Goal: Information Seeking & Learning: Learn about a topic

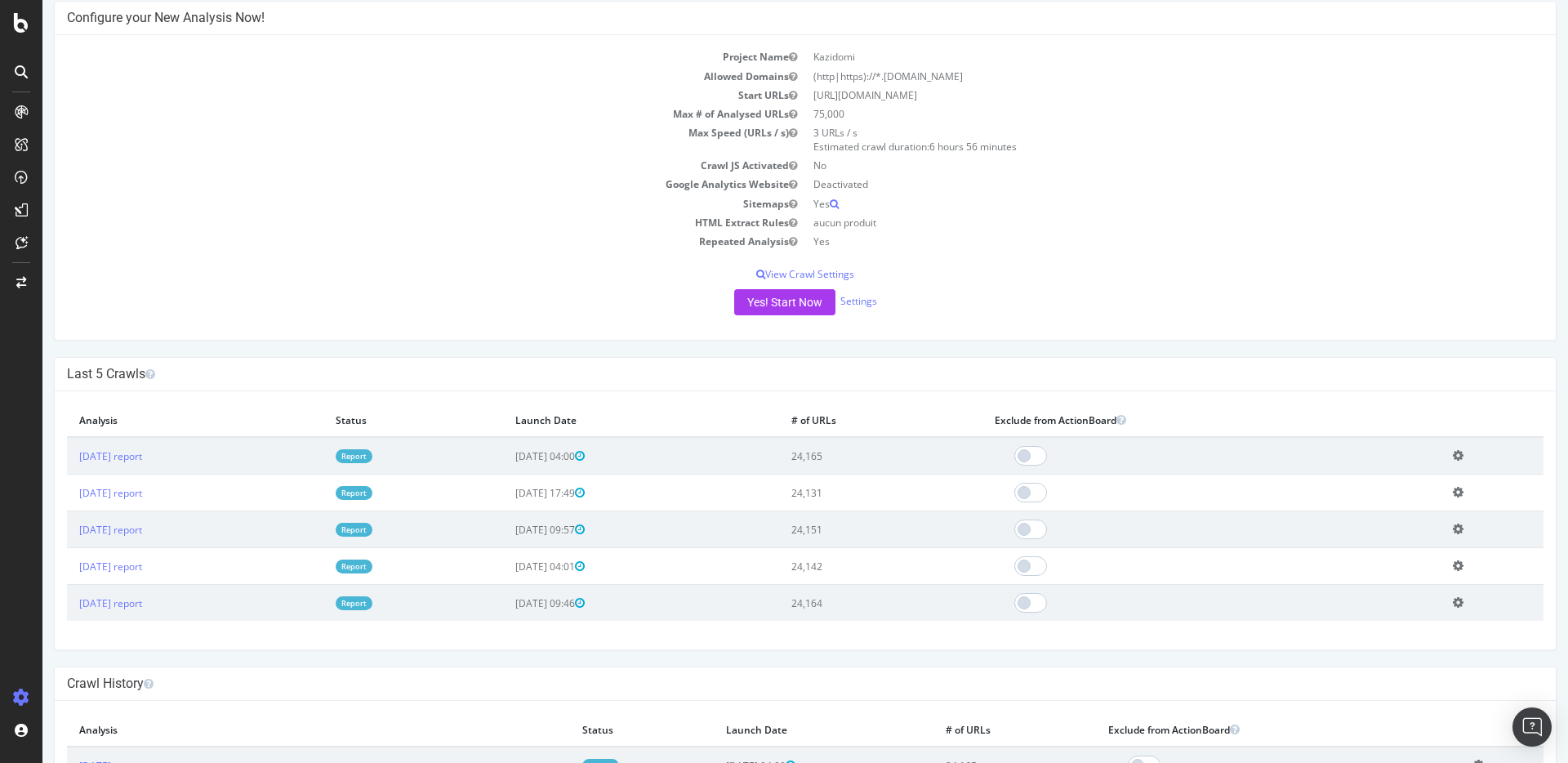
scroll to position [222, 0]
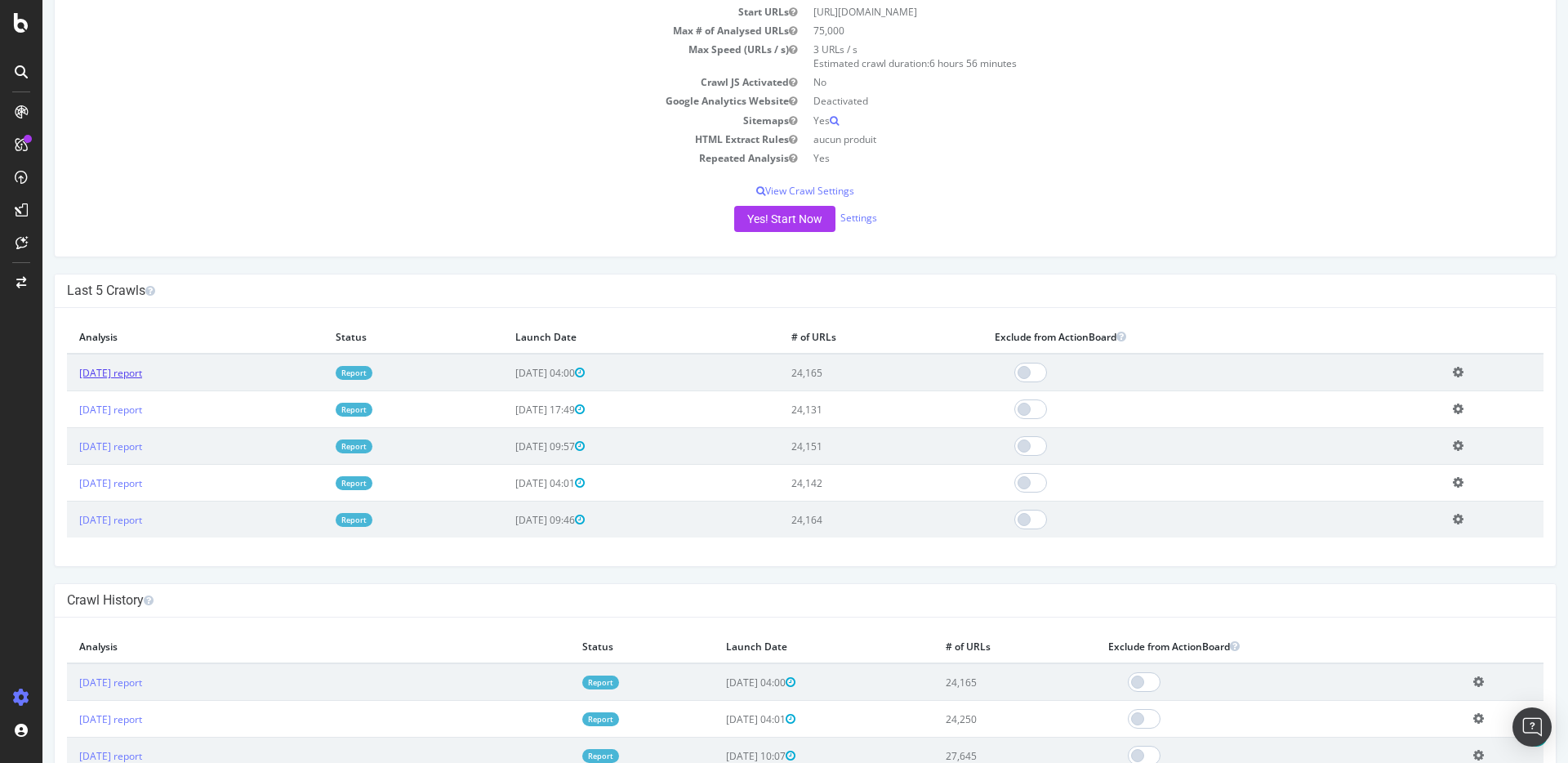
click at [142, 373] on link "[DATE] report" at bounding box center [110, 373] width 63 height 14
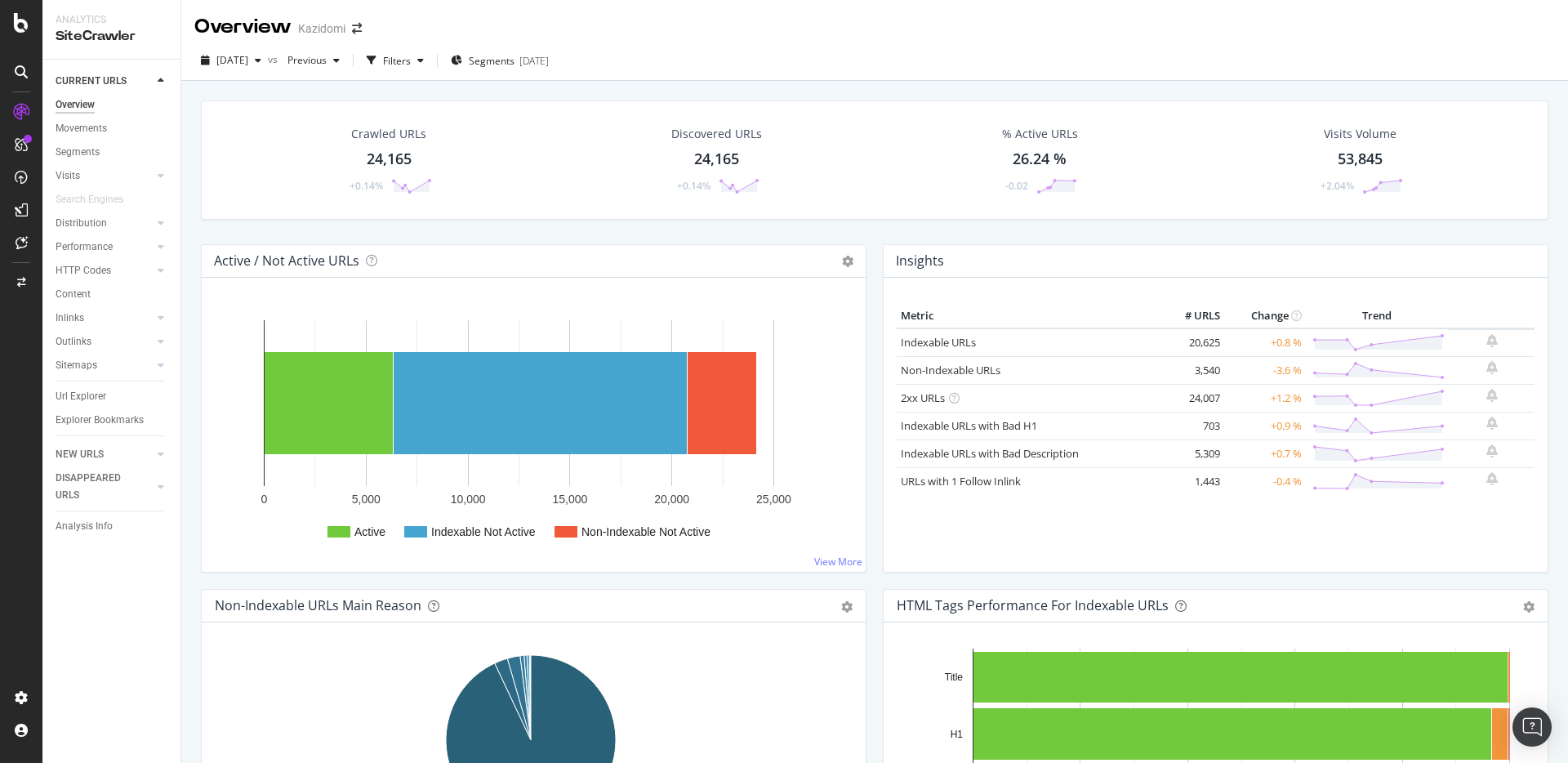
drag, startPoint x: 85, startPoint y: 278, endPoint x: 248, endPoint y: 305, distance: 165.2
click at [85, 278] on div "HTTP Codes" at bounding box center [83, 270] width 55 height 17
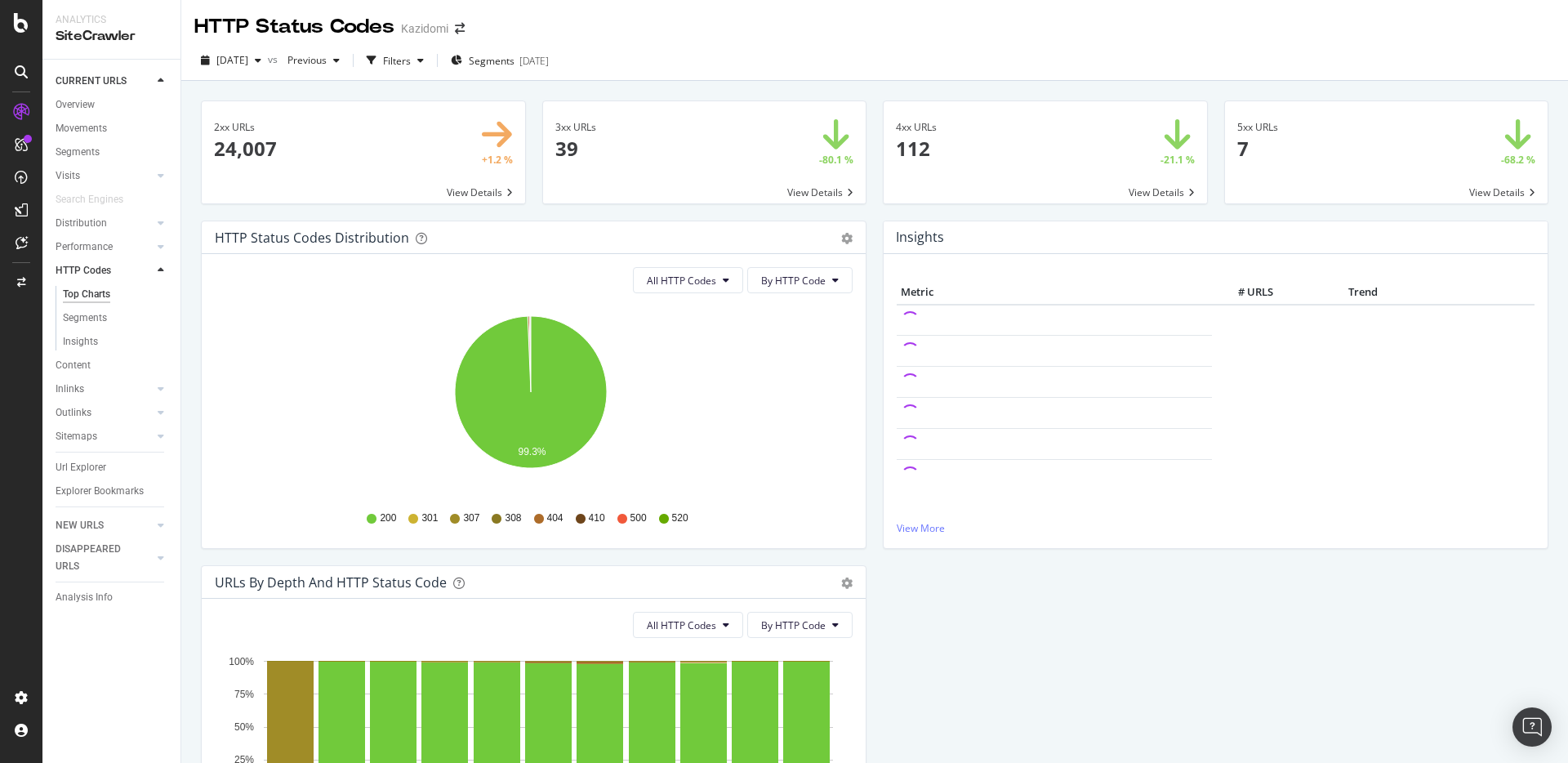
click at [931, 154] on span at bounding box center [1045, 152] width 323 height 102
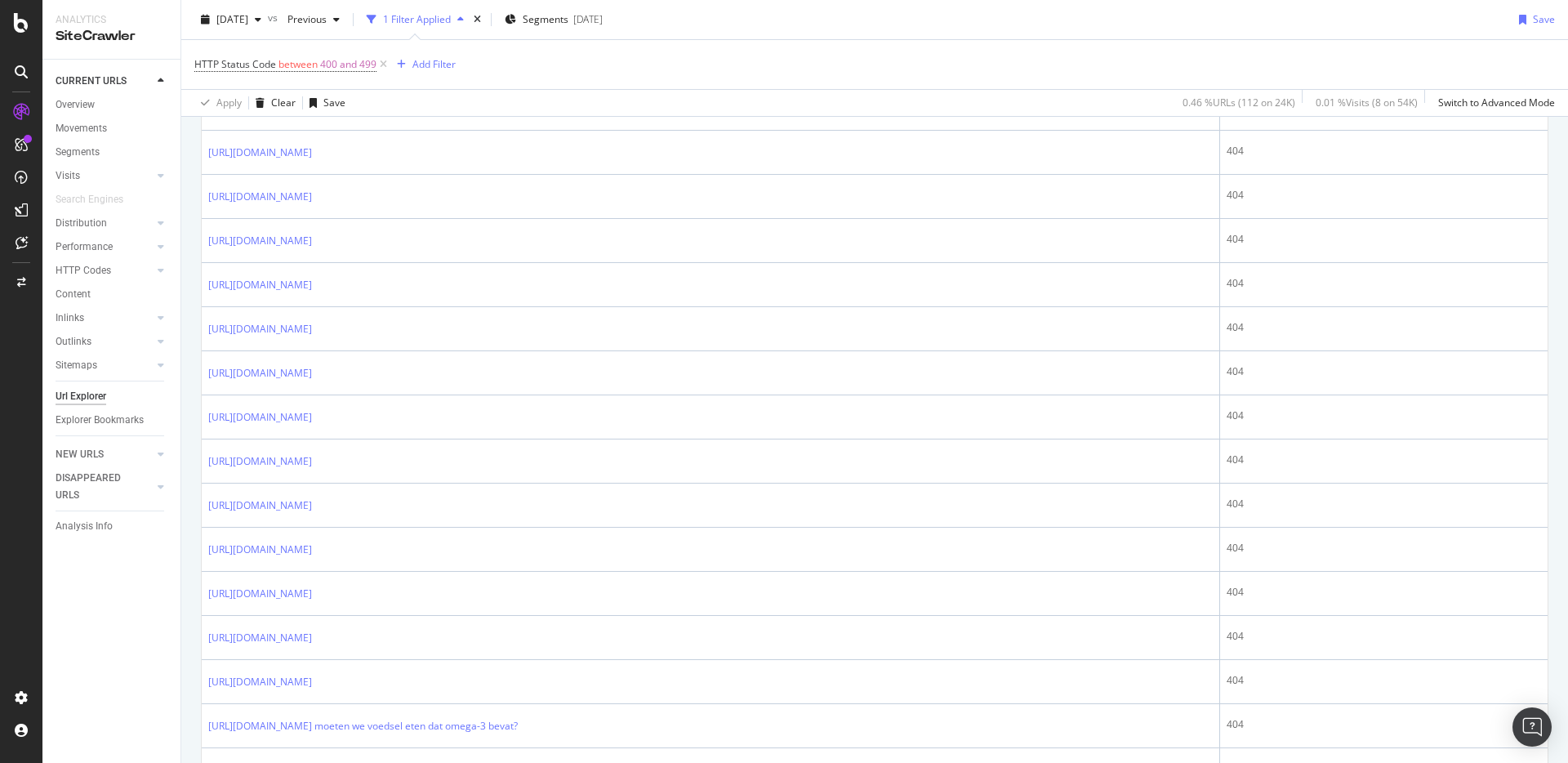
scroll to position [1244, 0]
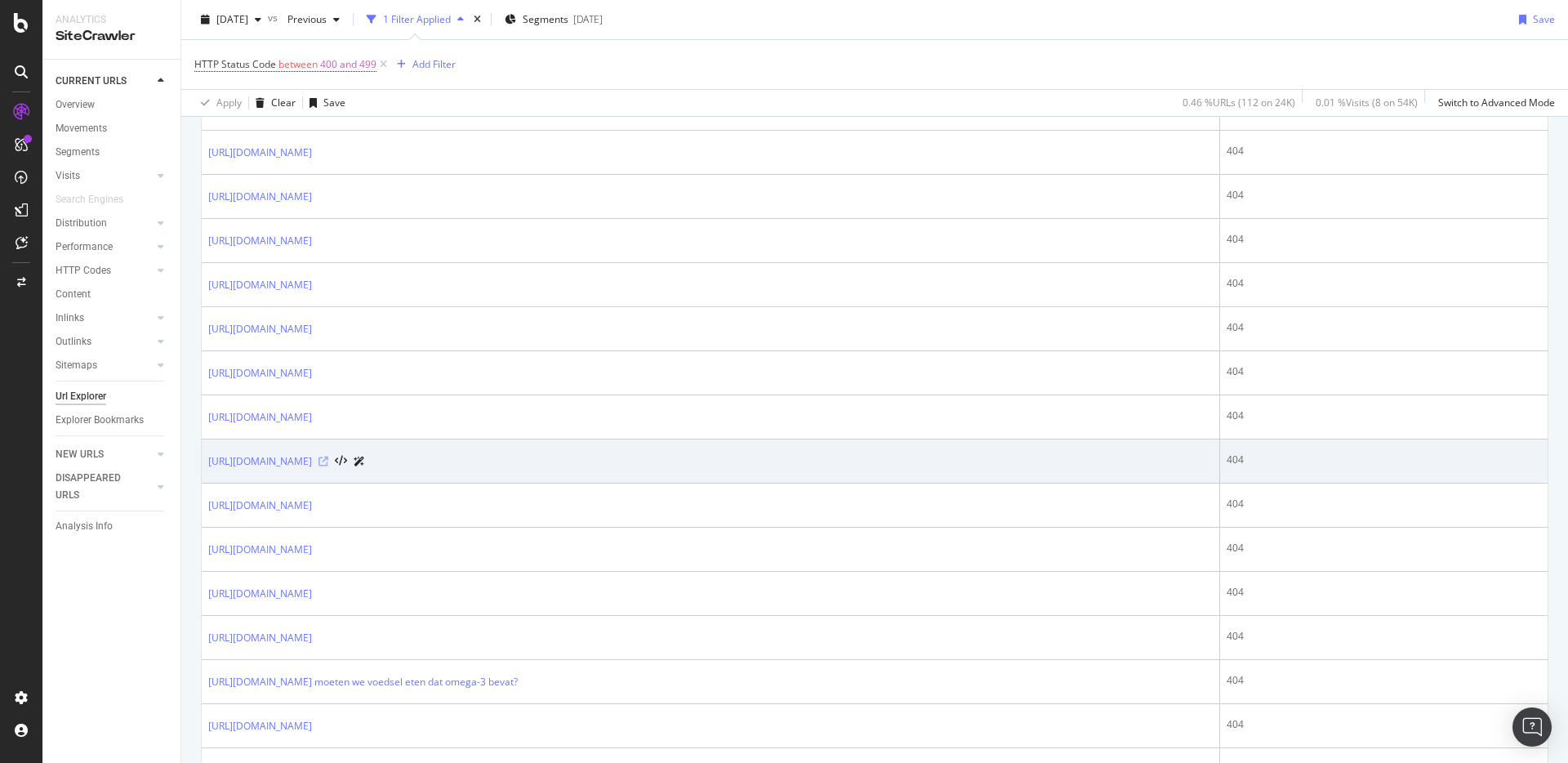
click at [329, 463] on icon at bounding box center [323, 461] width 10 height 10
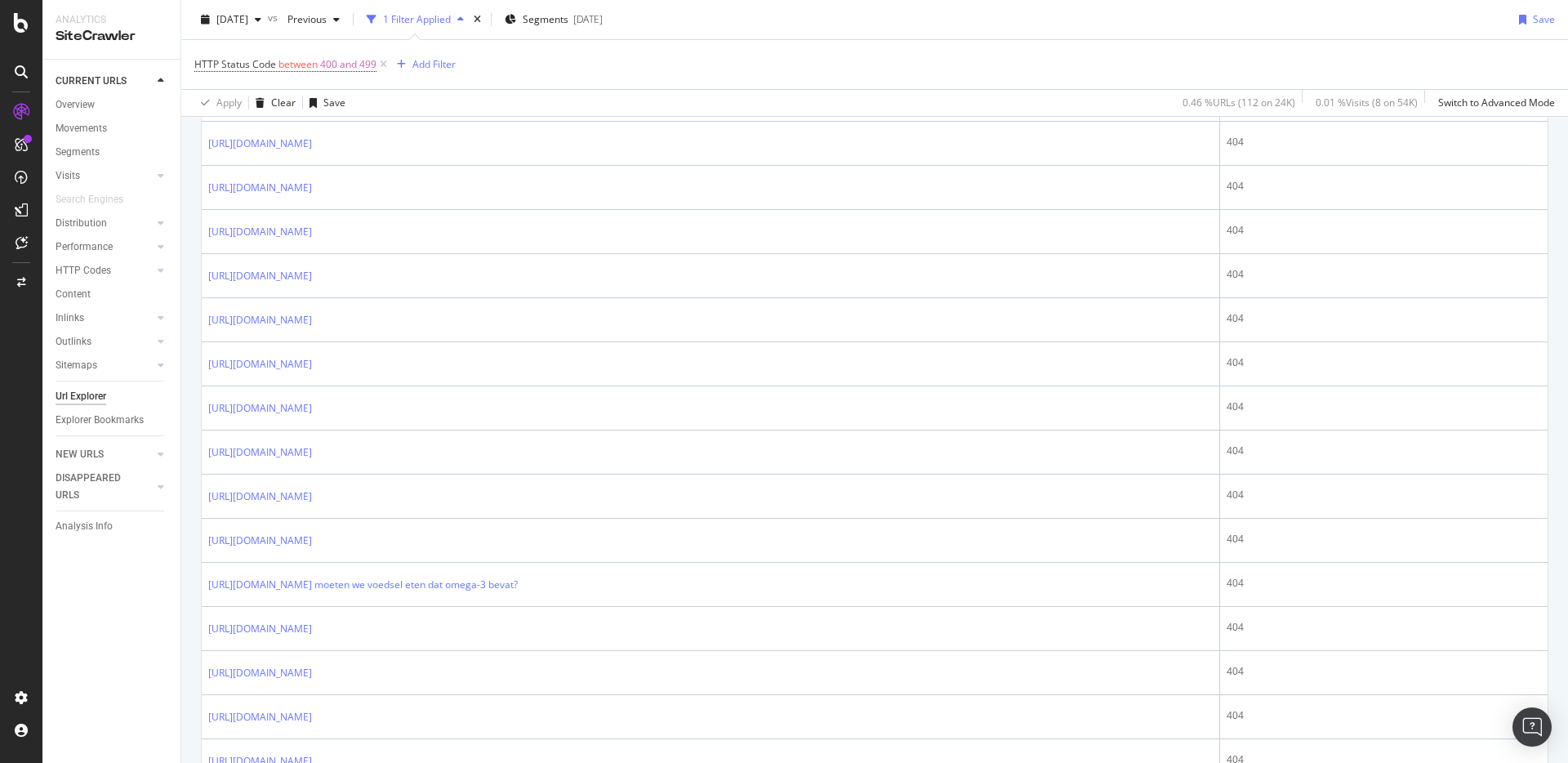
scroll to position [1591, 0]
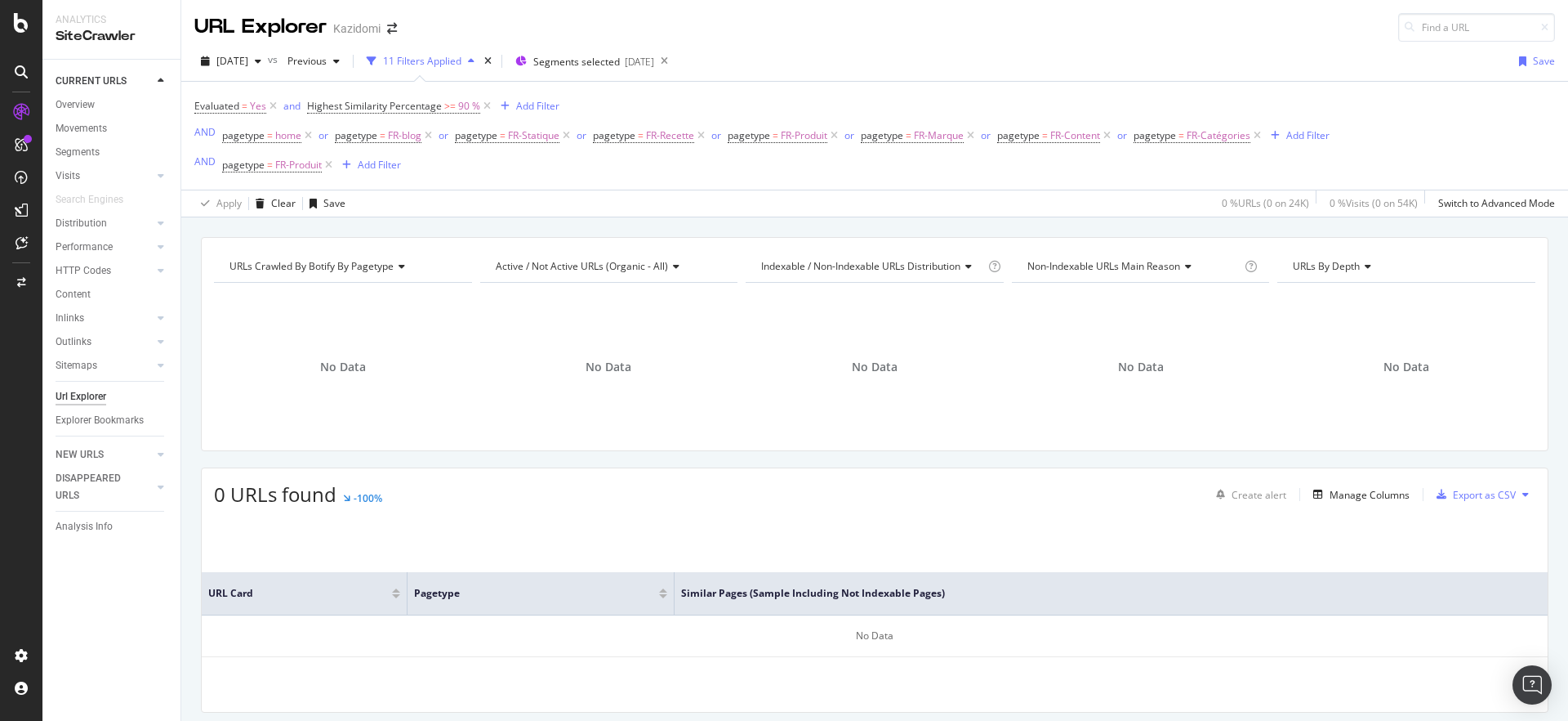
click at [423, 94] on div "Evaluated = Yes and Highest Similarity Percentage >= 90 % Add Filter AND pagety…" at bounding box center [875, 136] width 1361 height 108
click at [418, 103] on span "Highest Similarity Percentage" at bounding box center [374, 106] width 135 height 14
click at [334, 194] on input "90" at bounding box center [410, 200] width 180 height 26
type input "80"
click at [483, 235] on div "Apply" at bounding box center [487, 235] width 26 height 14
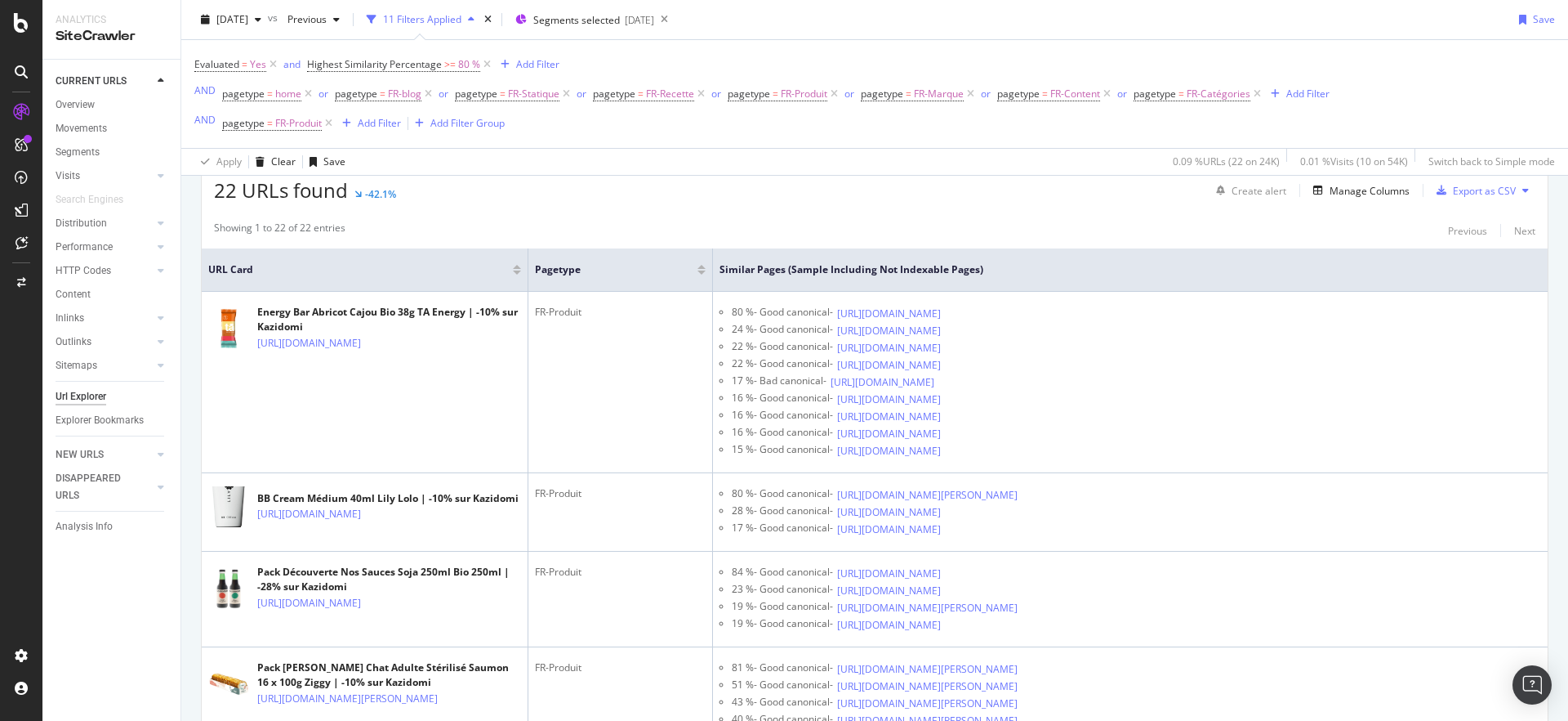
scroll to position [364, 0]
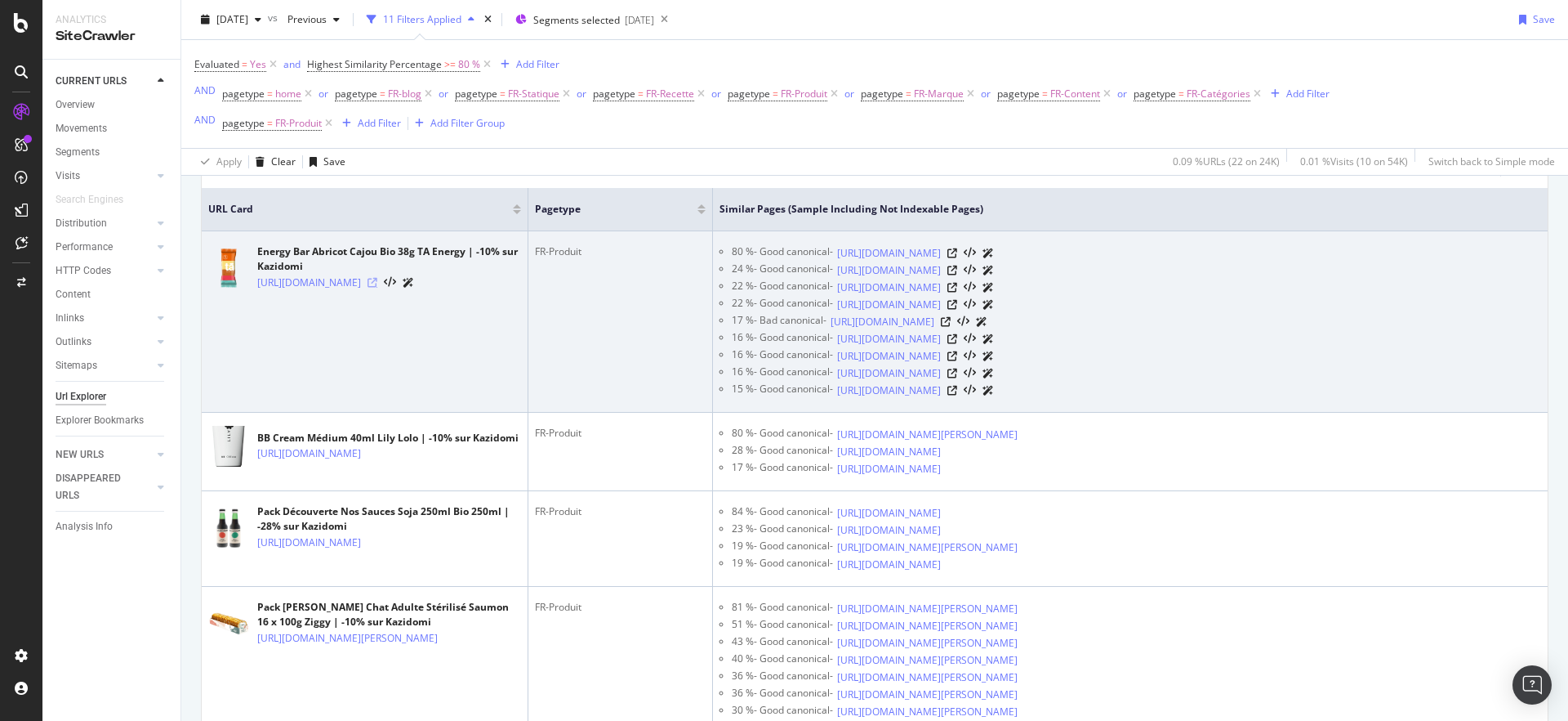
click at [377, 287] on icon at bounding box center [372, 282] width 10 height 10
click at [958, 253] on icon at bounding box center [951, 253] width 10 height 10
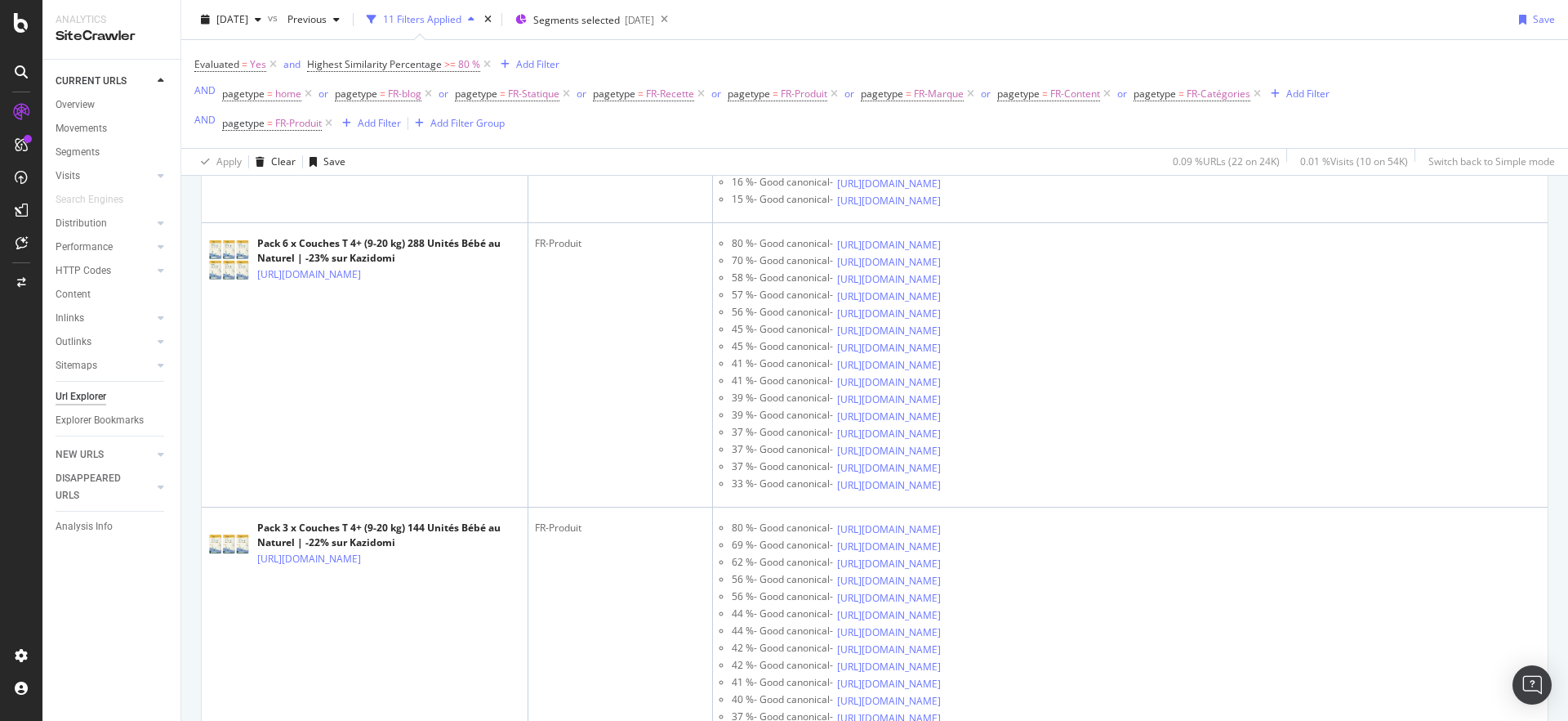
scroll to position [2582, 0]
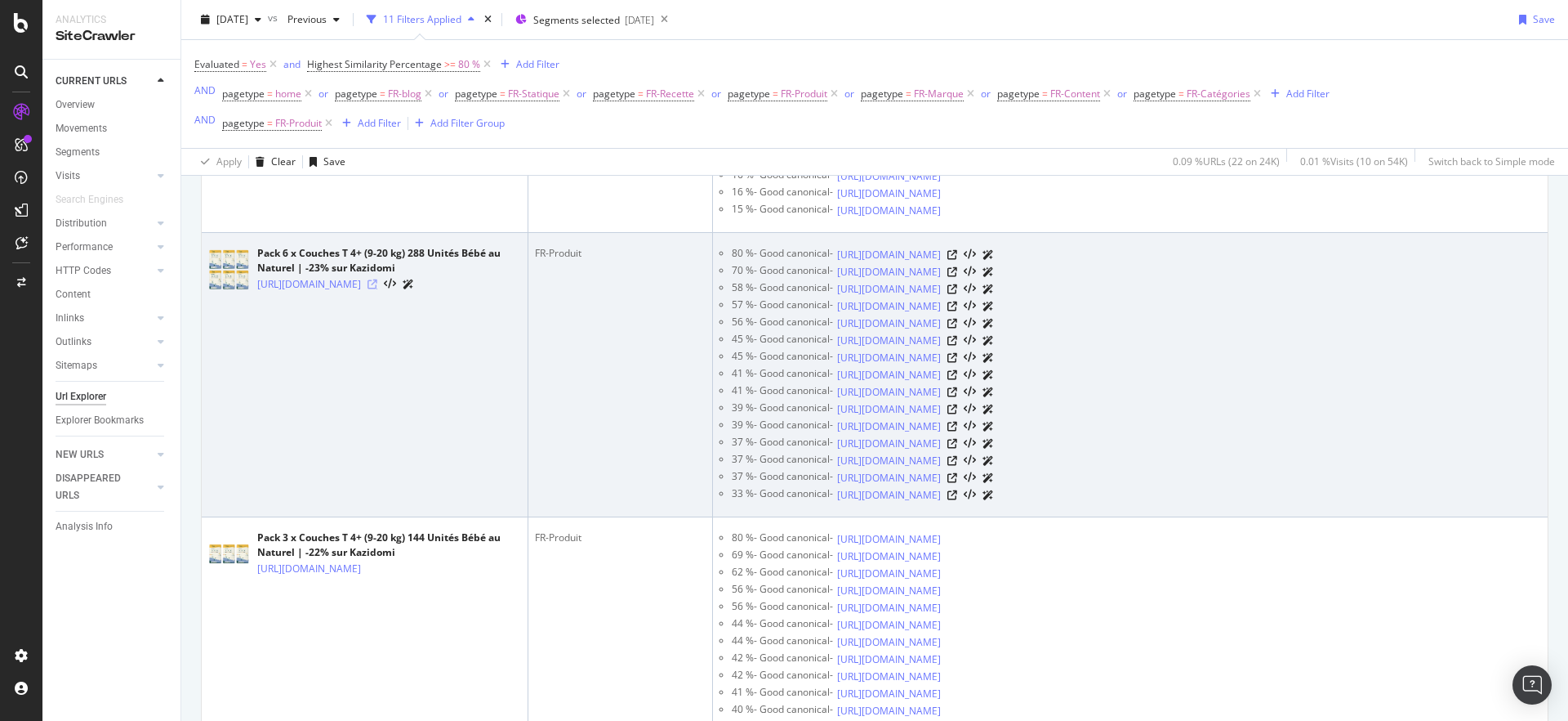
click at [377, 289] on icon at bounding box center [372, 284] width 10 height 10
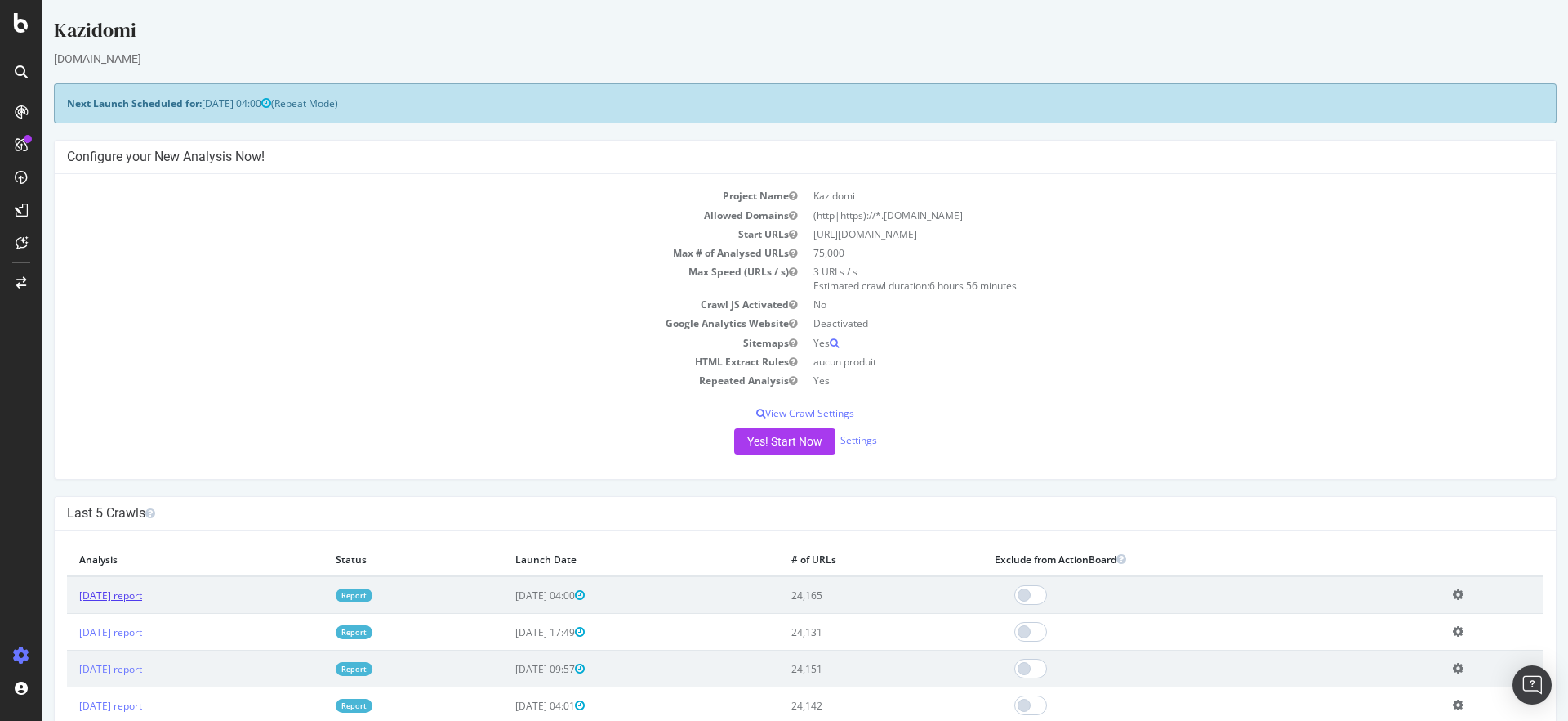
click at [137, 599] on link "[DATE] report" at bounding box center [110, 596] width 63 height 14
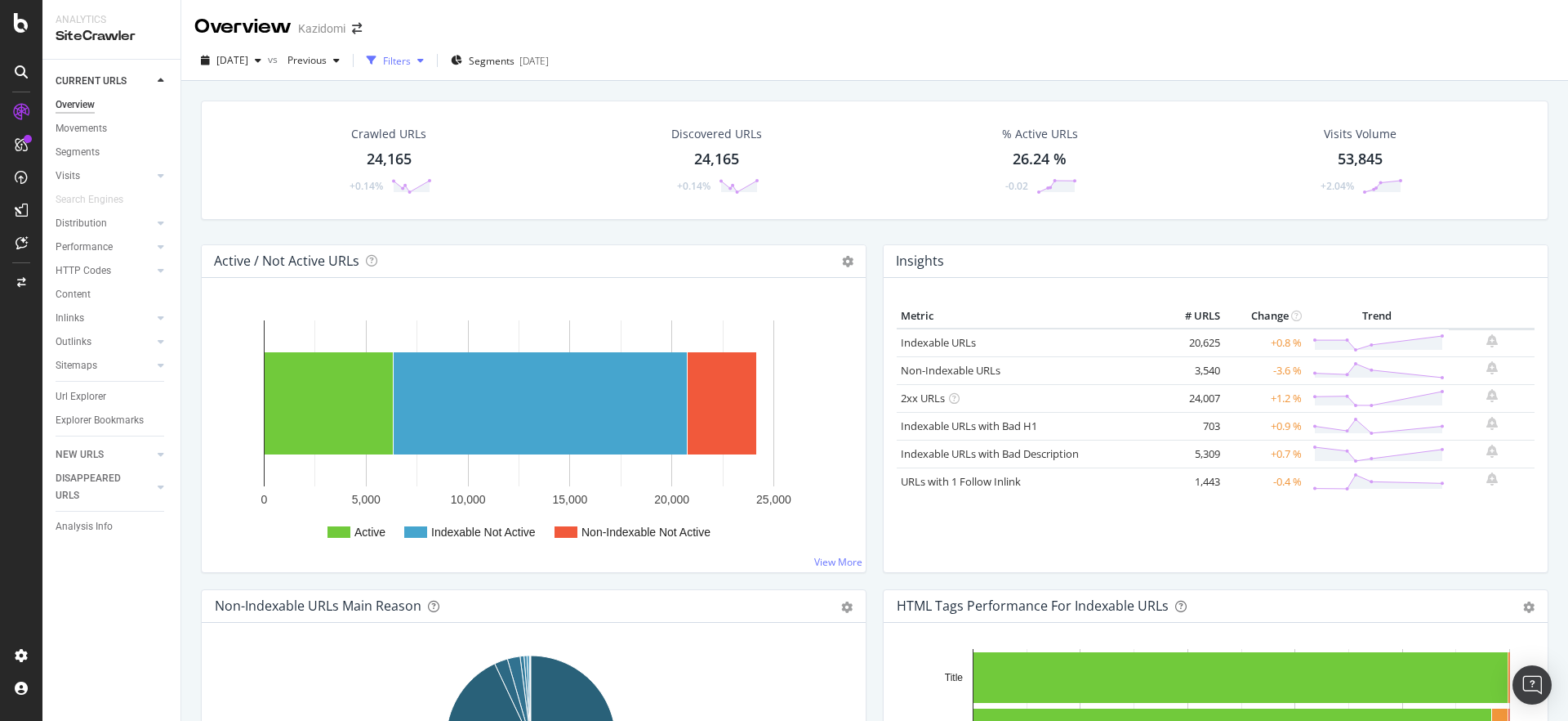
click at [410, 62] on div "Filters" at bounding box center [397, 61] width 28 height 14
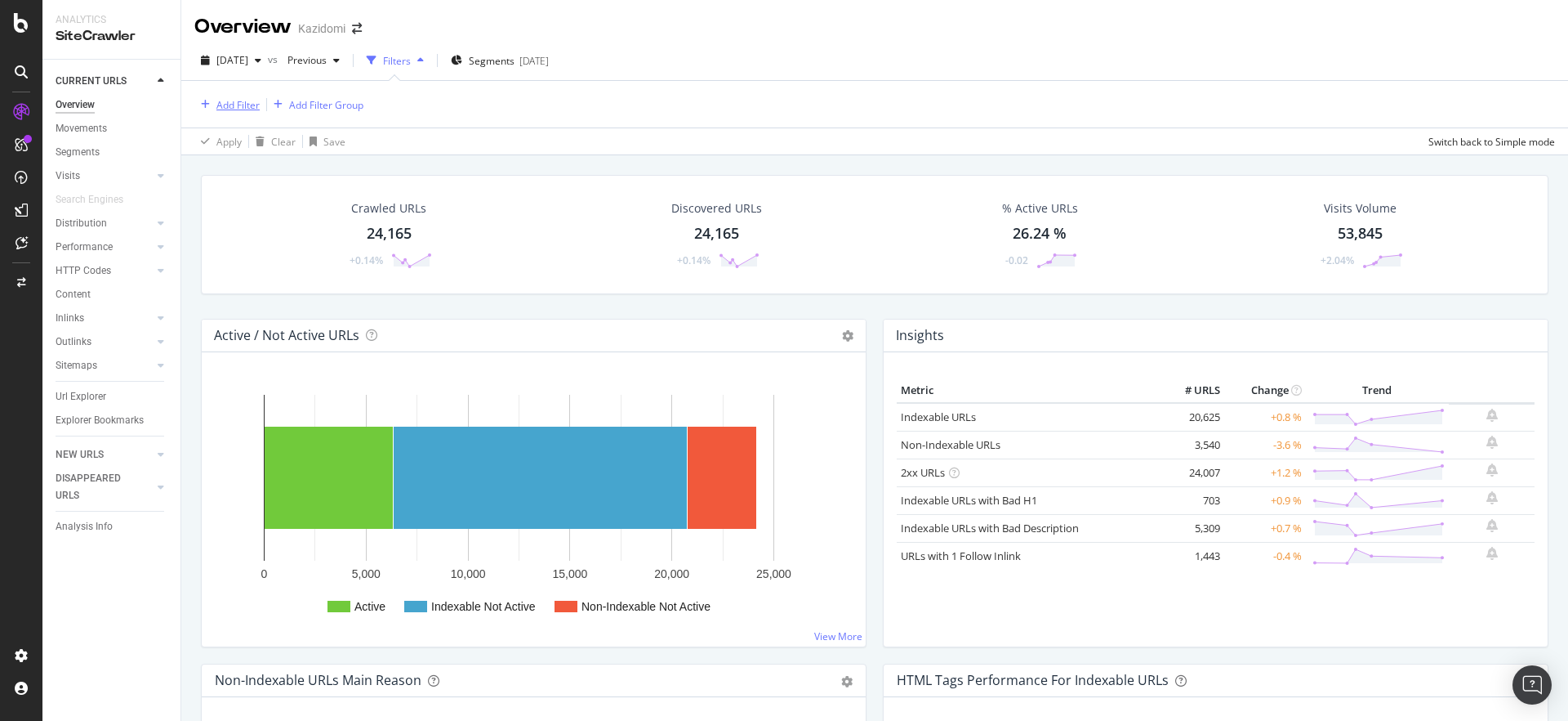
click at [233, 107] on div "Add Filter" at bounding box center [238, 105] width 43 height 14
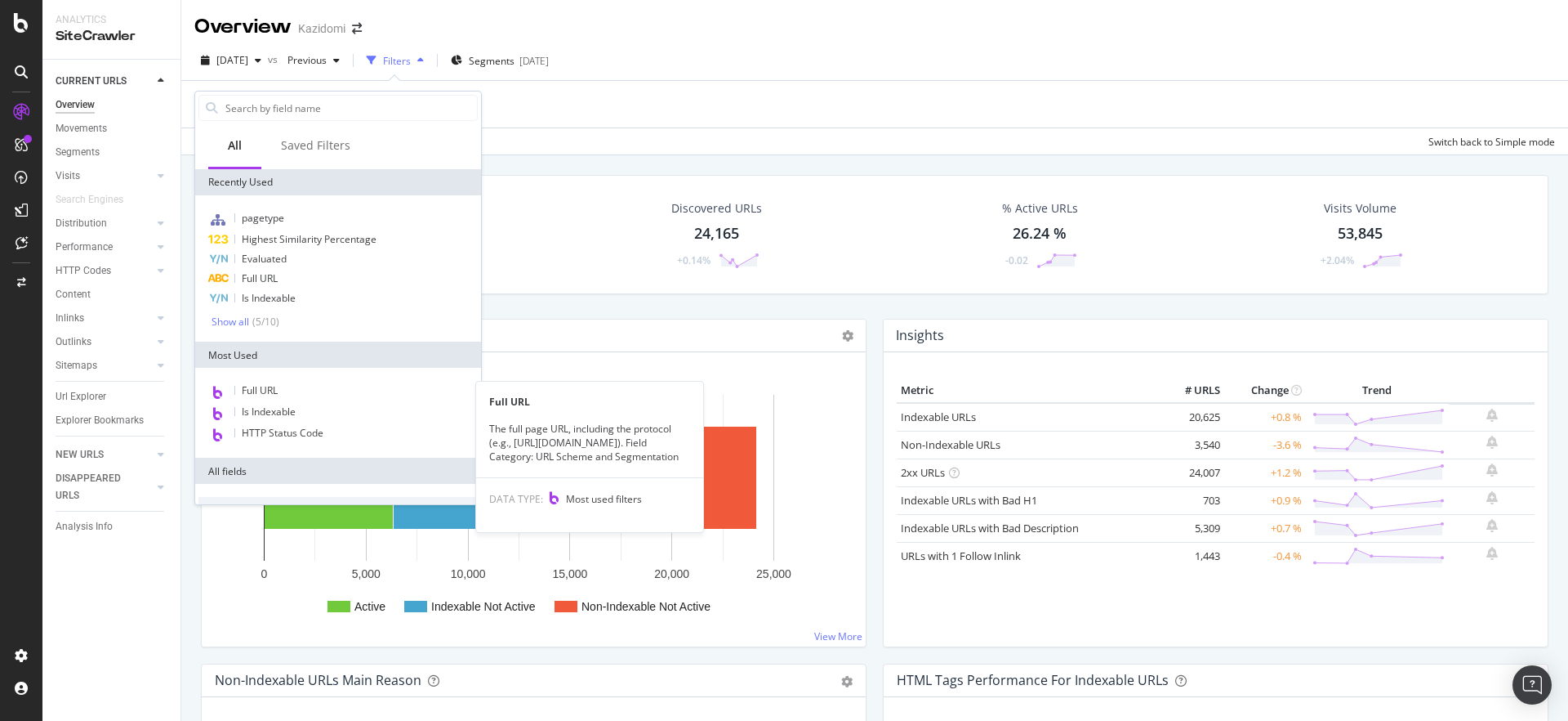
click at [298, 391] on div "Full URL" at bounding box center [337, 391] width 279 height 21
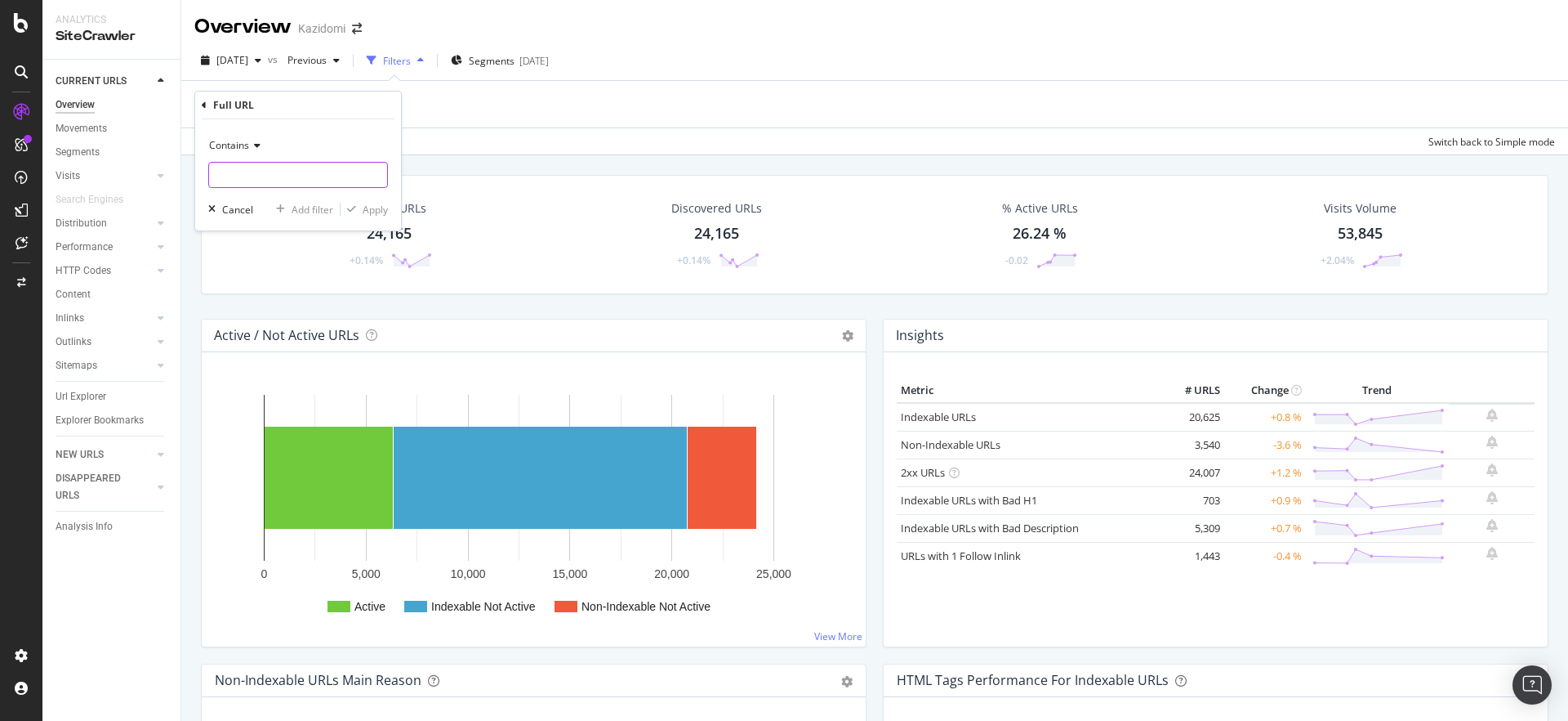
click at [316, 166] on input "text" at bounding box center [298, 175] width 178 height 26
type input "query"
click at [385, 207] on div "Apply" at bounding box center [375, 210] width 26 height 14
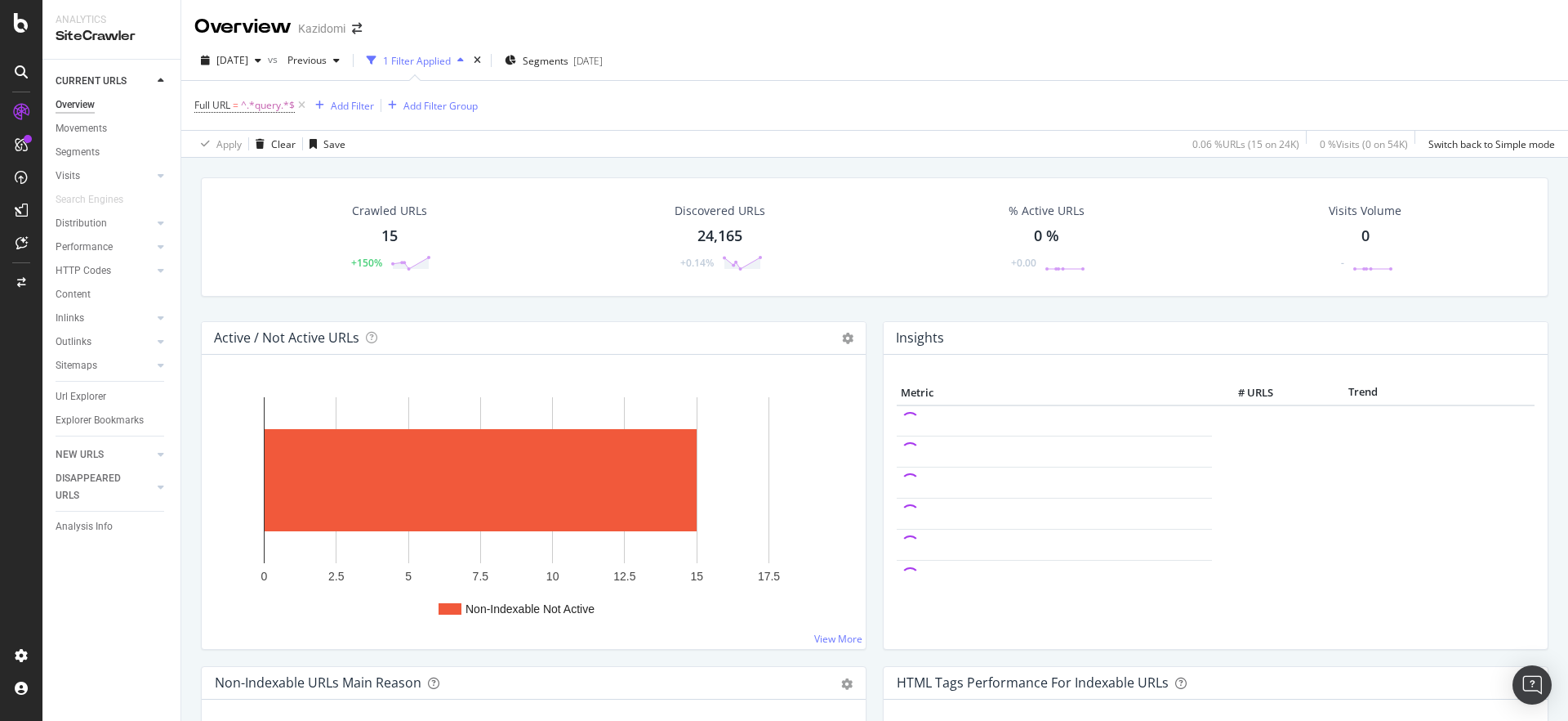
click at [390, 232] on div "15" at bounding box center [389, 236] width 17 height 21
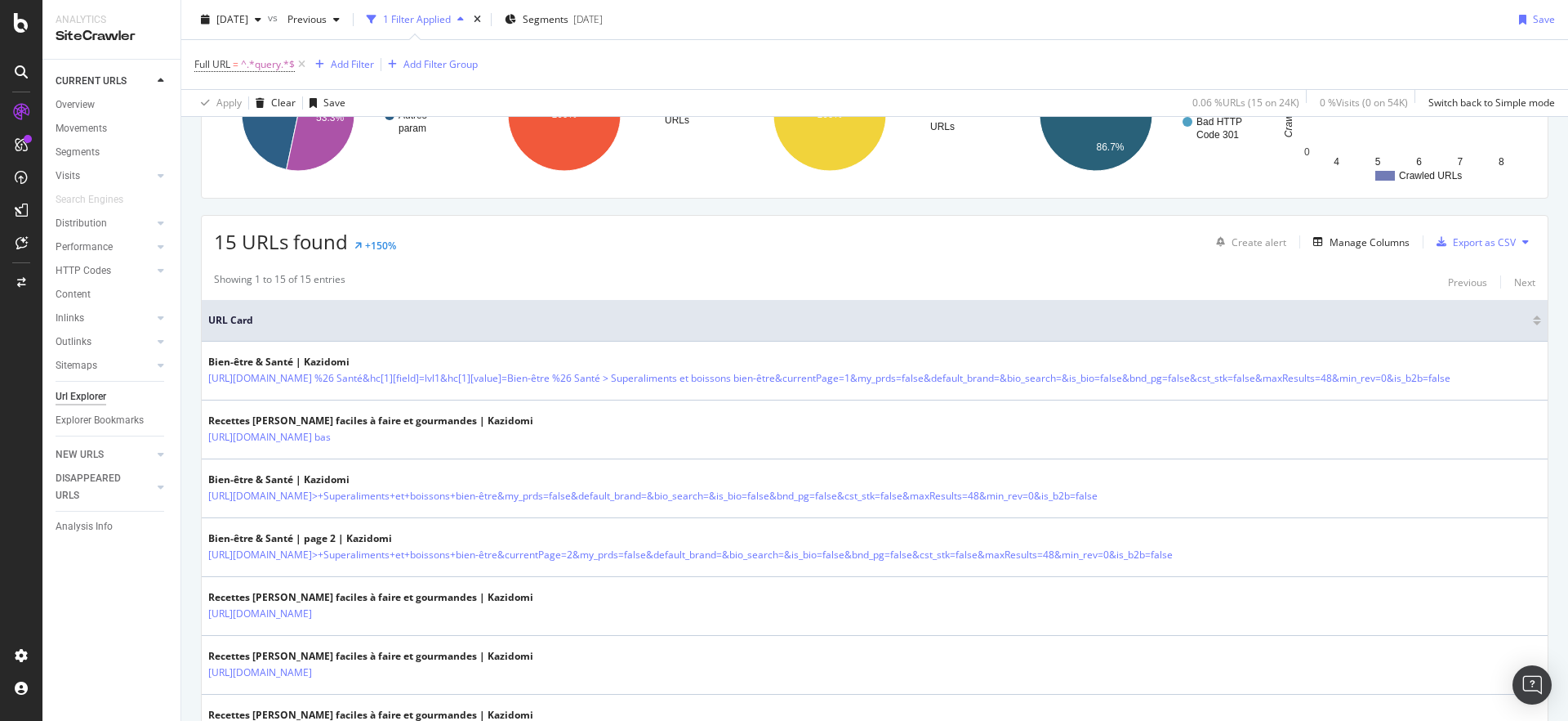
scroll to position [220, 0]
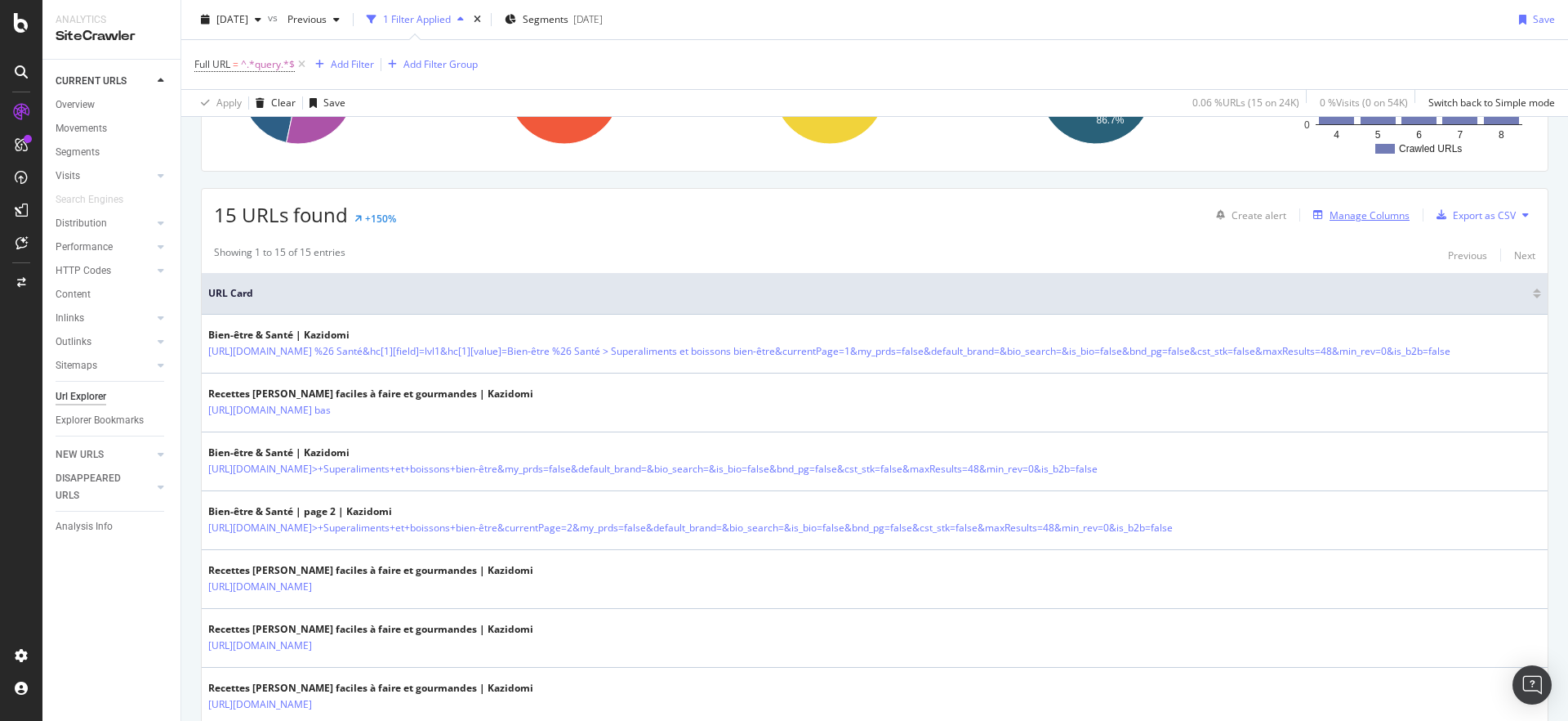
click at [1329, 208] on div "Manage Columns" at bounding box center [1369, 215] width 80 height 14
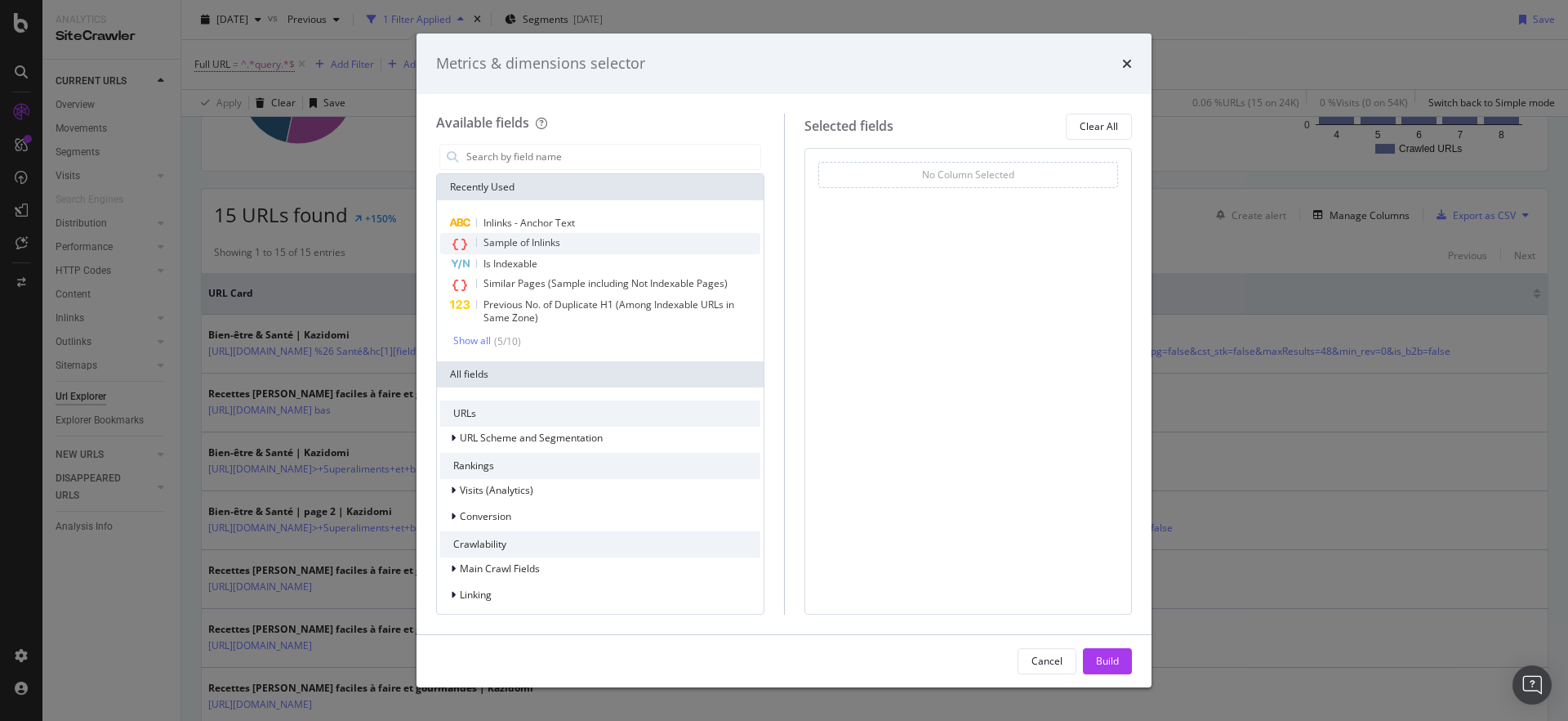
click at [655, 234] on div "Sample of Inlinks" at bounding box center [600, 243] width 320 height 21
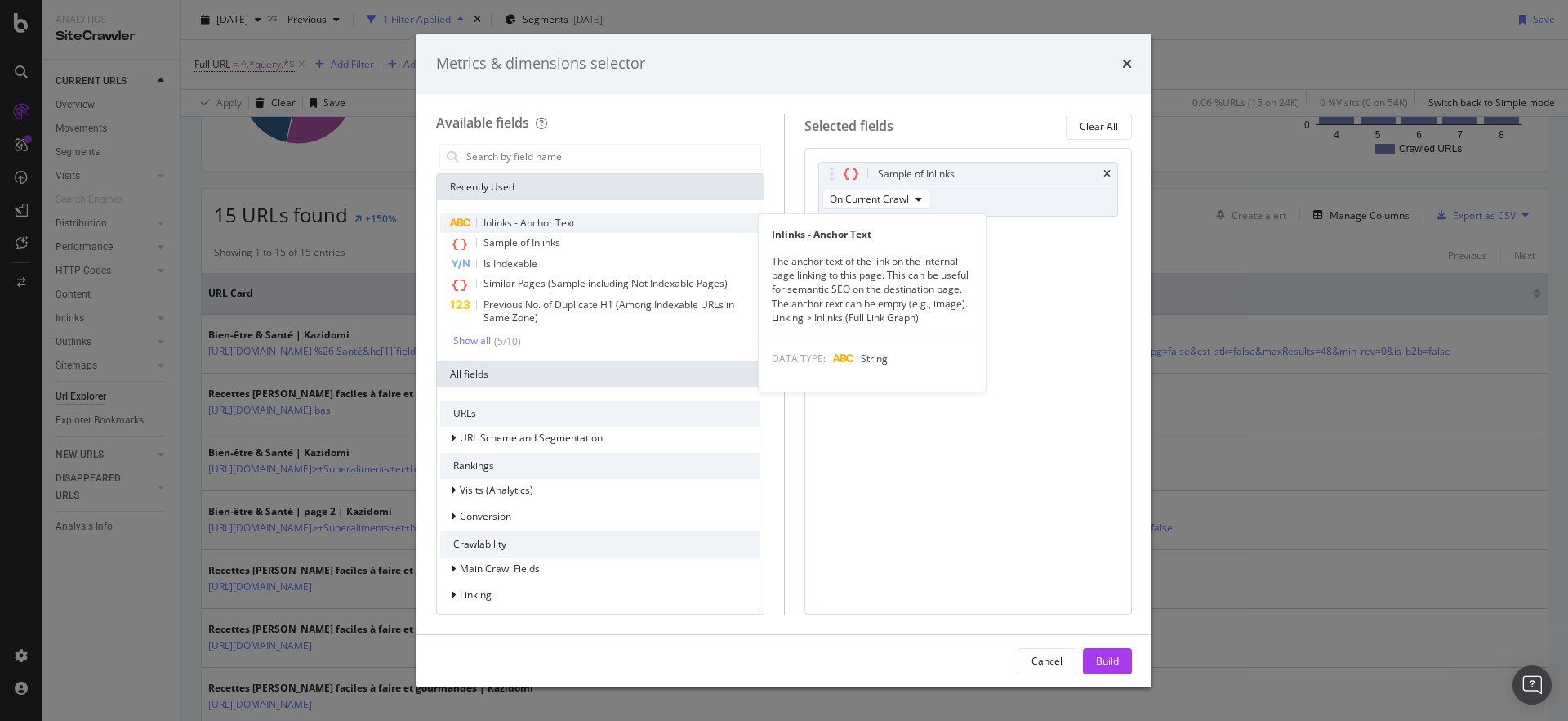
click at [644, 221] on div "Inlinks - Anchor Text" at bounding box center [600, 223] width 320 height 19
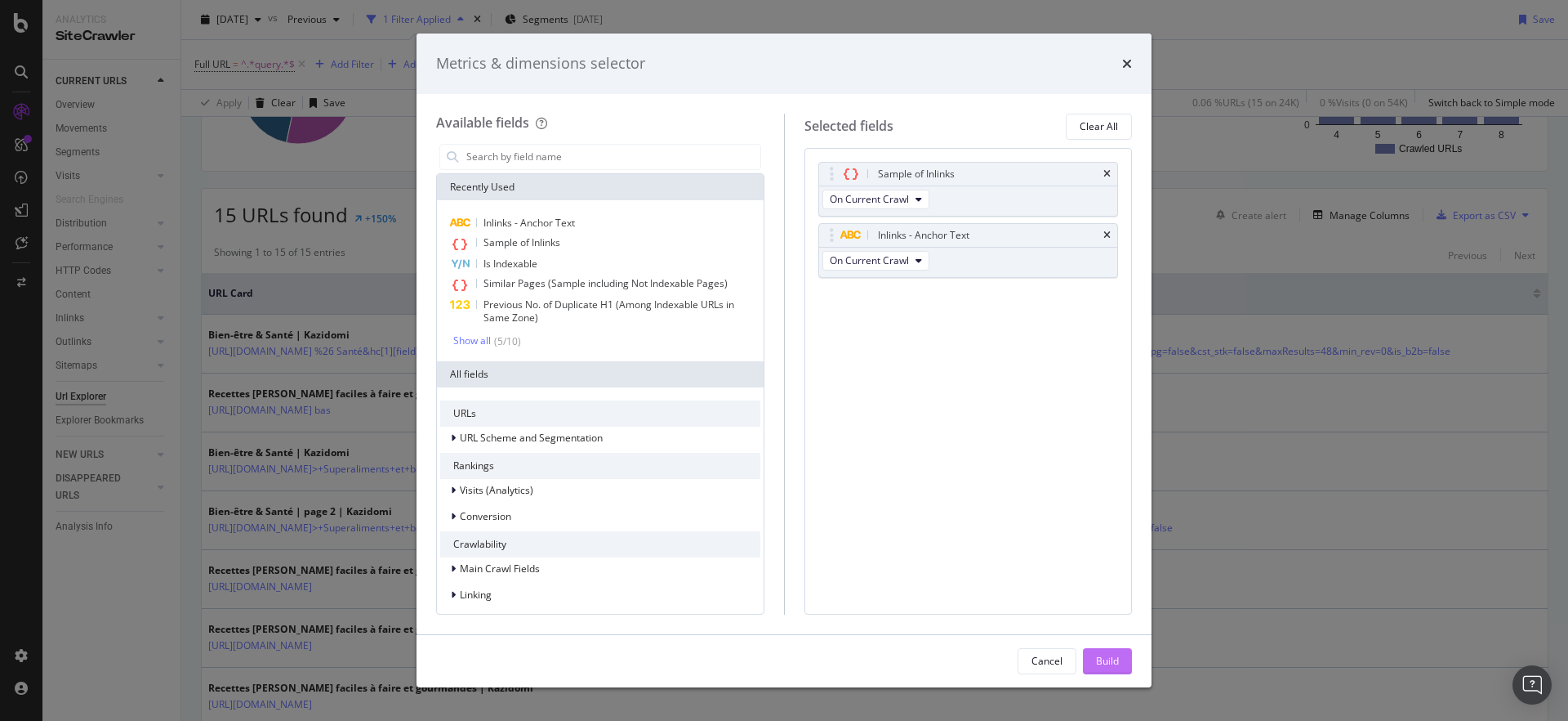
click at [1116, 664] on div "Build" at bounding box center [1107, 661] width 23 height 14
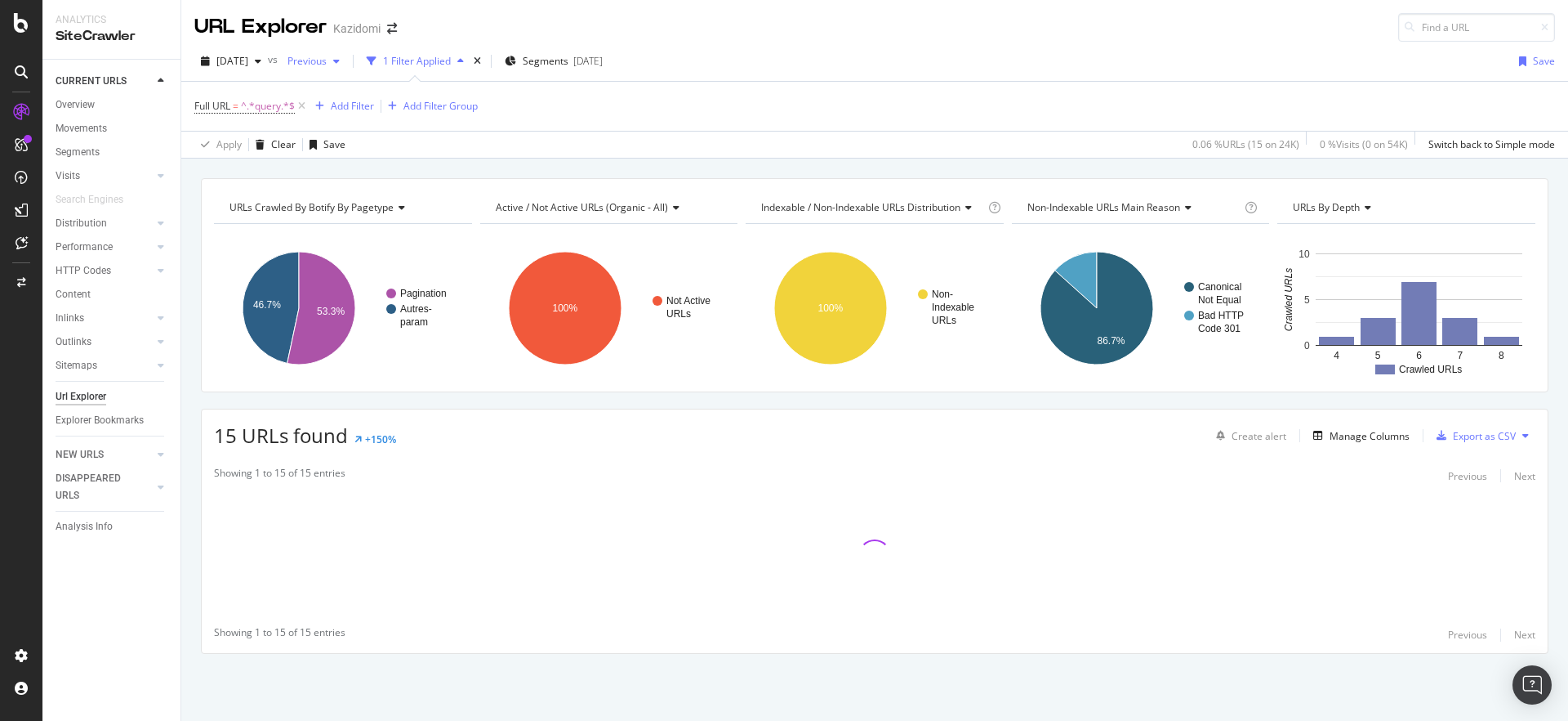
click at [327, 65] on span "Previous" at bounding box center [304, 61] width 46 height 14
click at [798, 110] on div "Full URL = ^.*query.*$ Add Filter Add Filter Group" at bounding box center [875, 107] width 1361 height 49
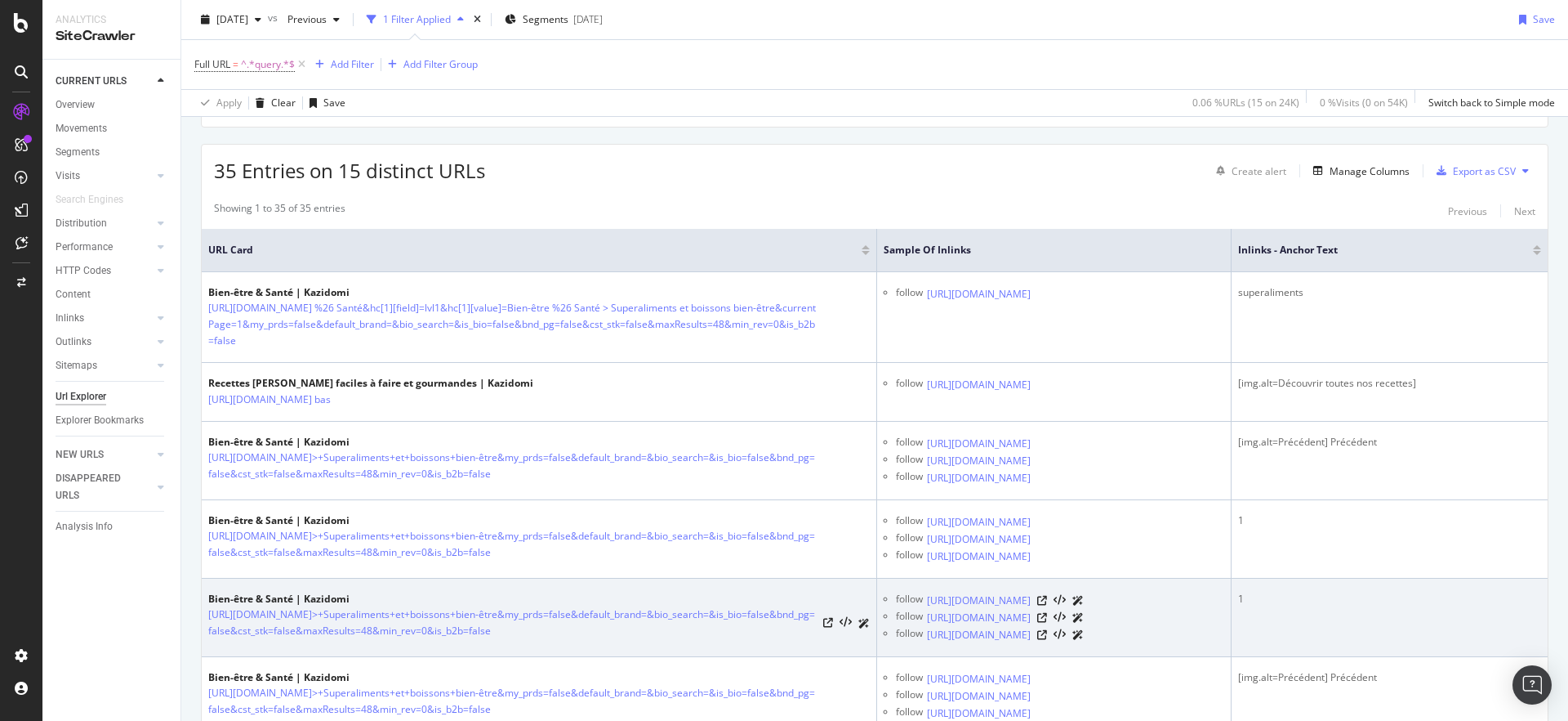
scroll to position [267, 0]
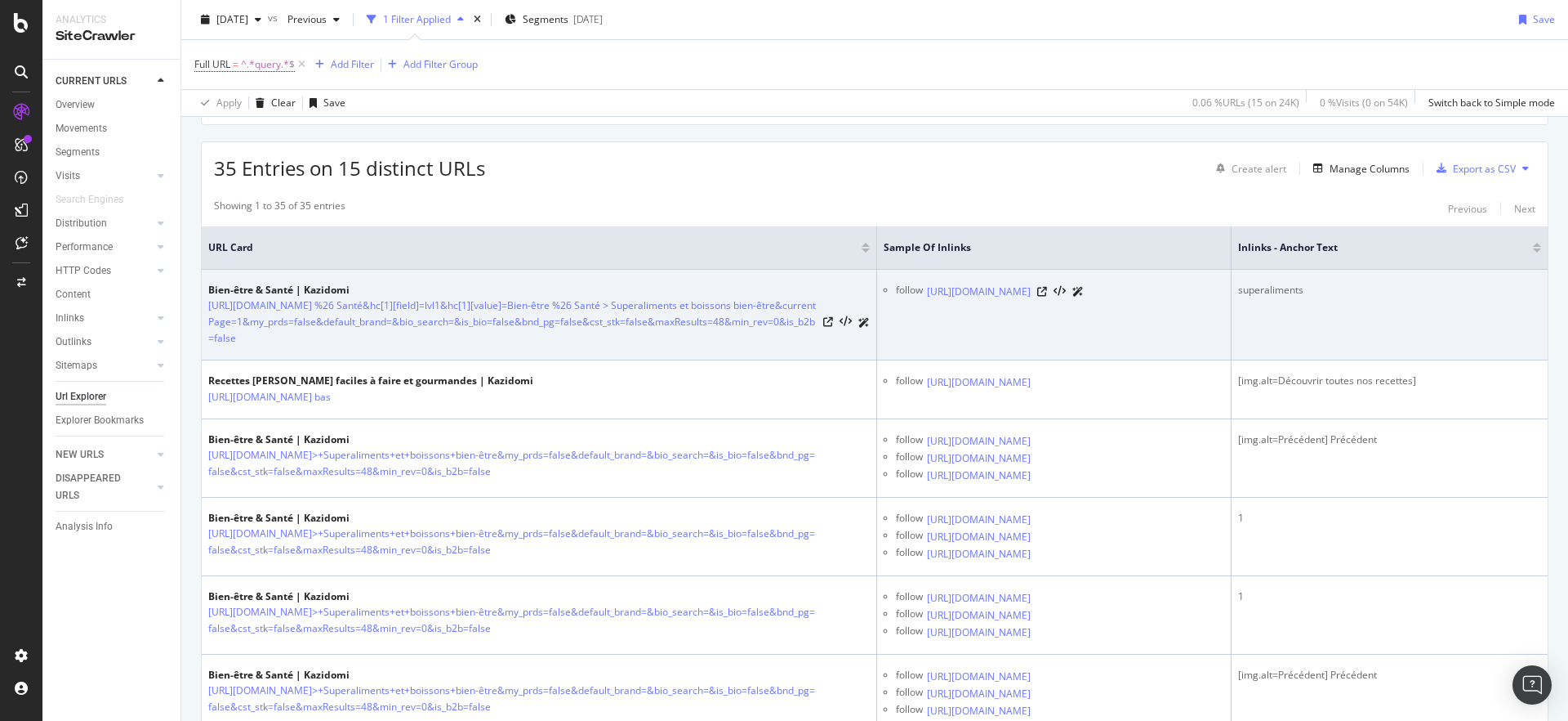
click at [1339, 292] on div "superaliments" at bounding box center [1390, 290] width 303 height 15
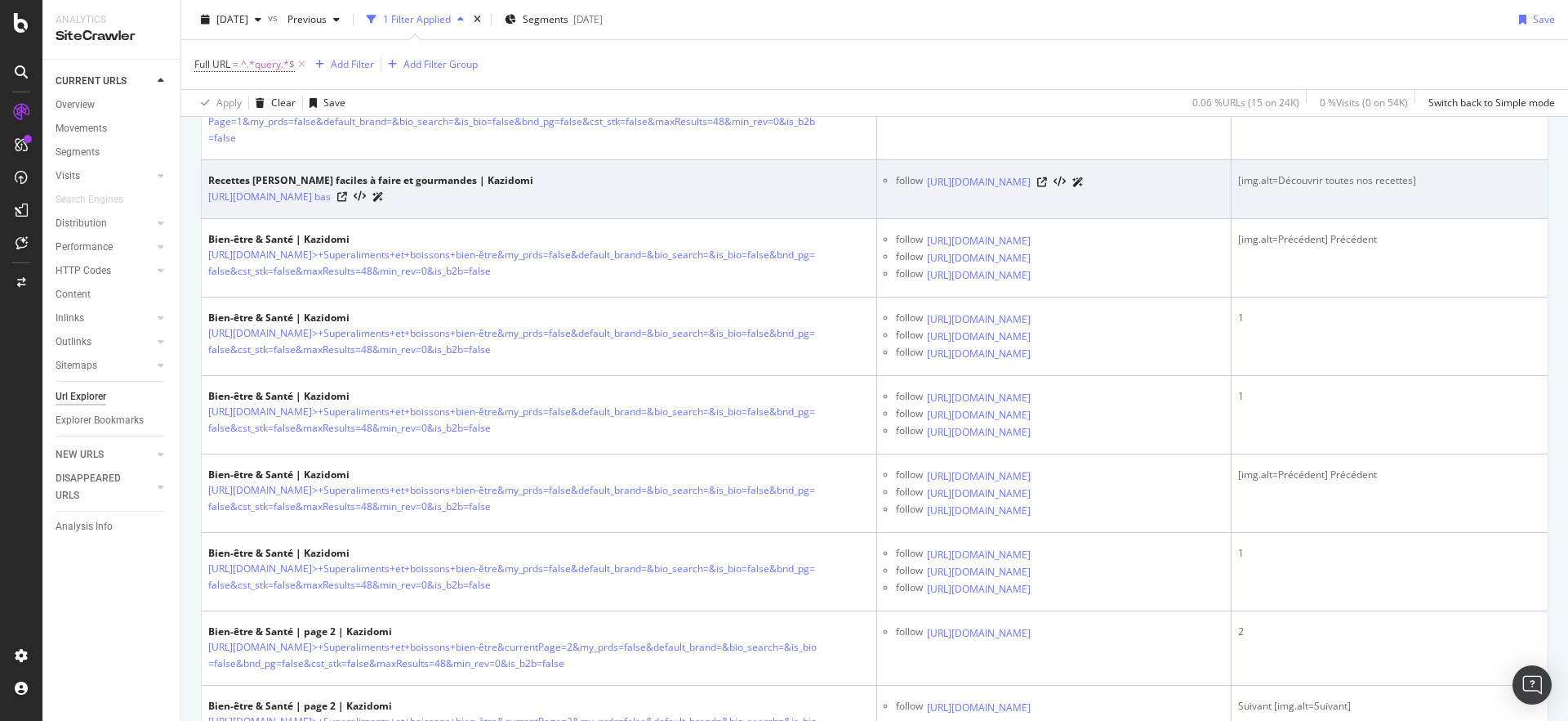
click at [1335, 188] on div "[img.alt=Découvrir toutes nos recettes]" at bounding box center [1390, 181] width 303 height 15
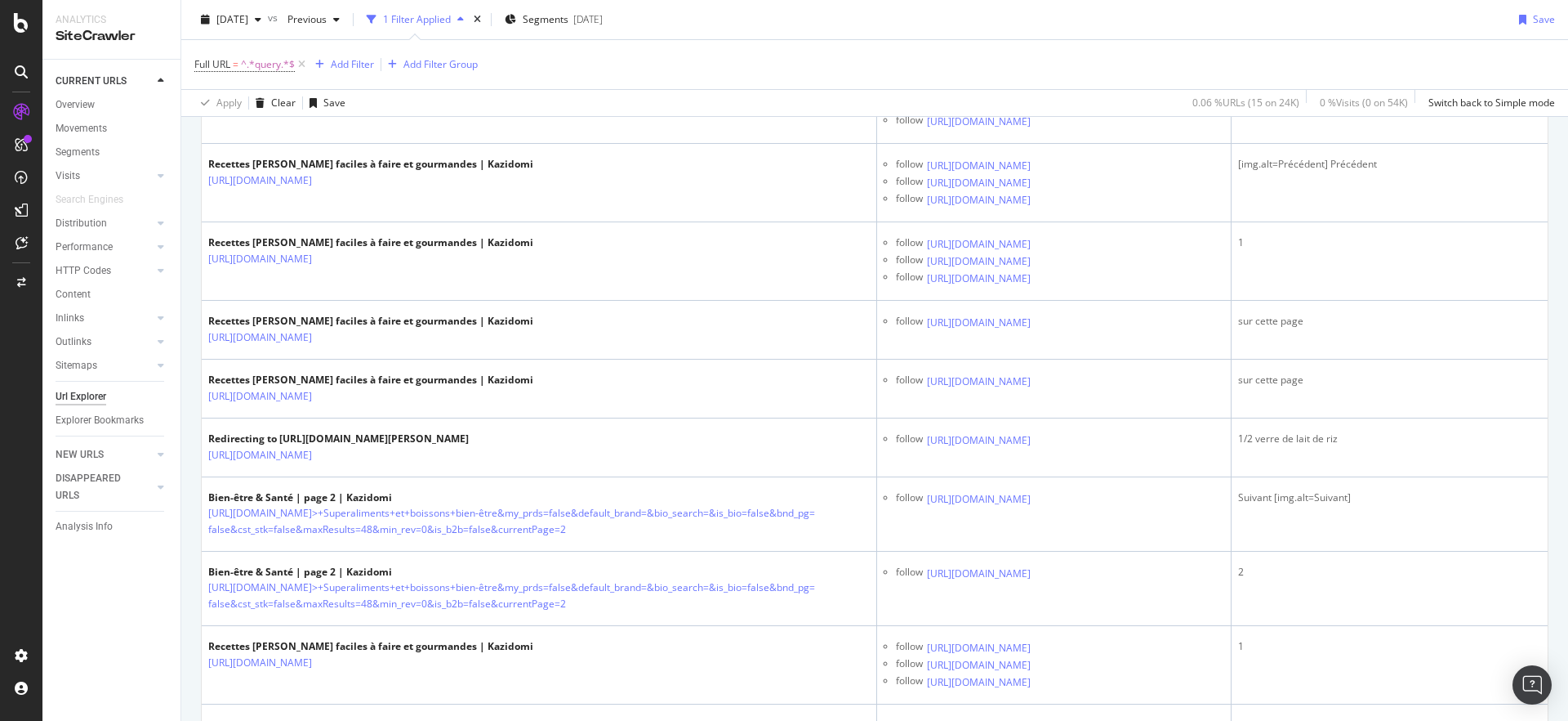
scroll to position [1141, 0]
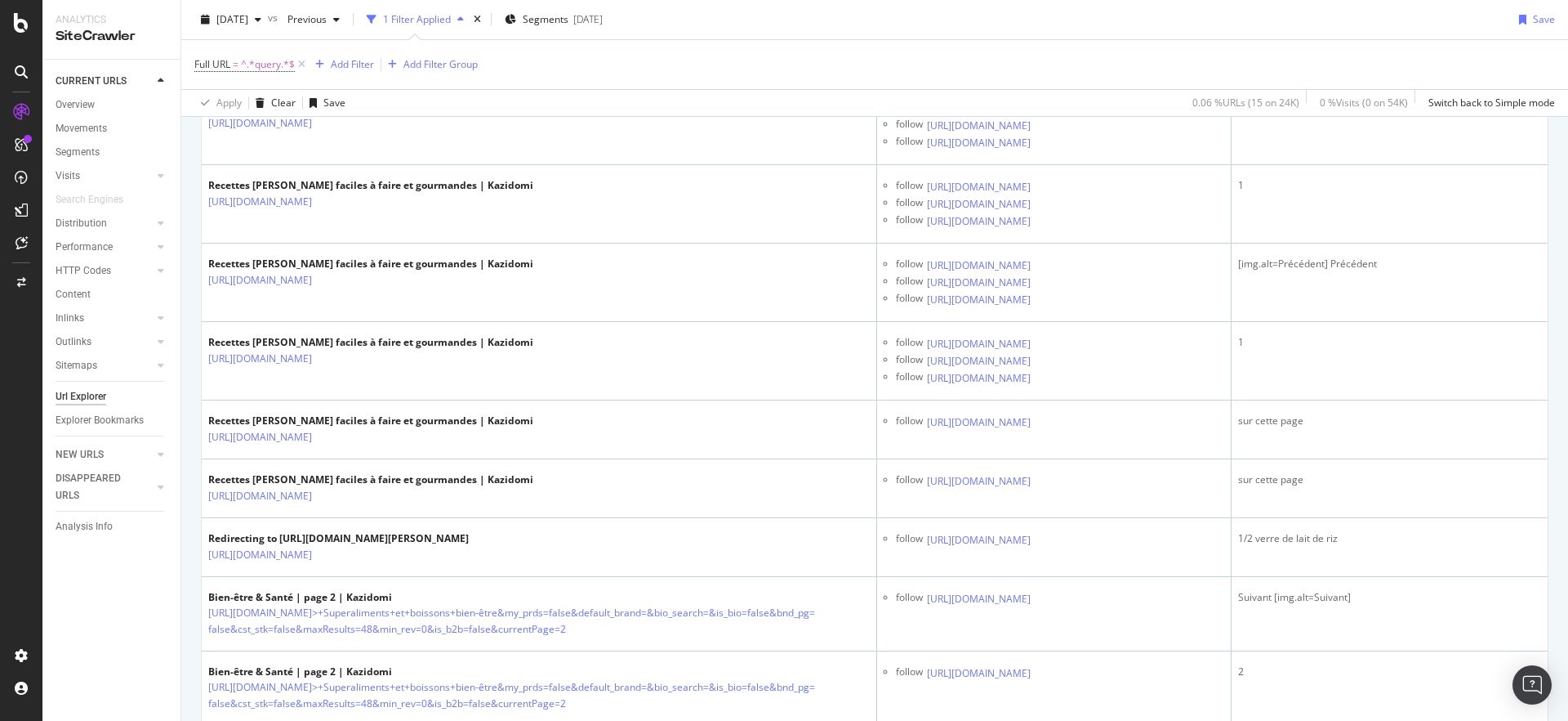
drag, startPoint x: 1322, startPoint y: 222, endPoint x: 1305, endPoint y: 222, distance: 17.0
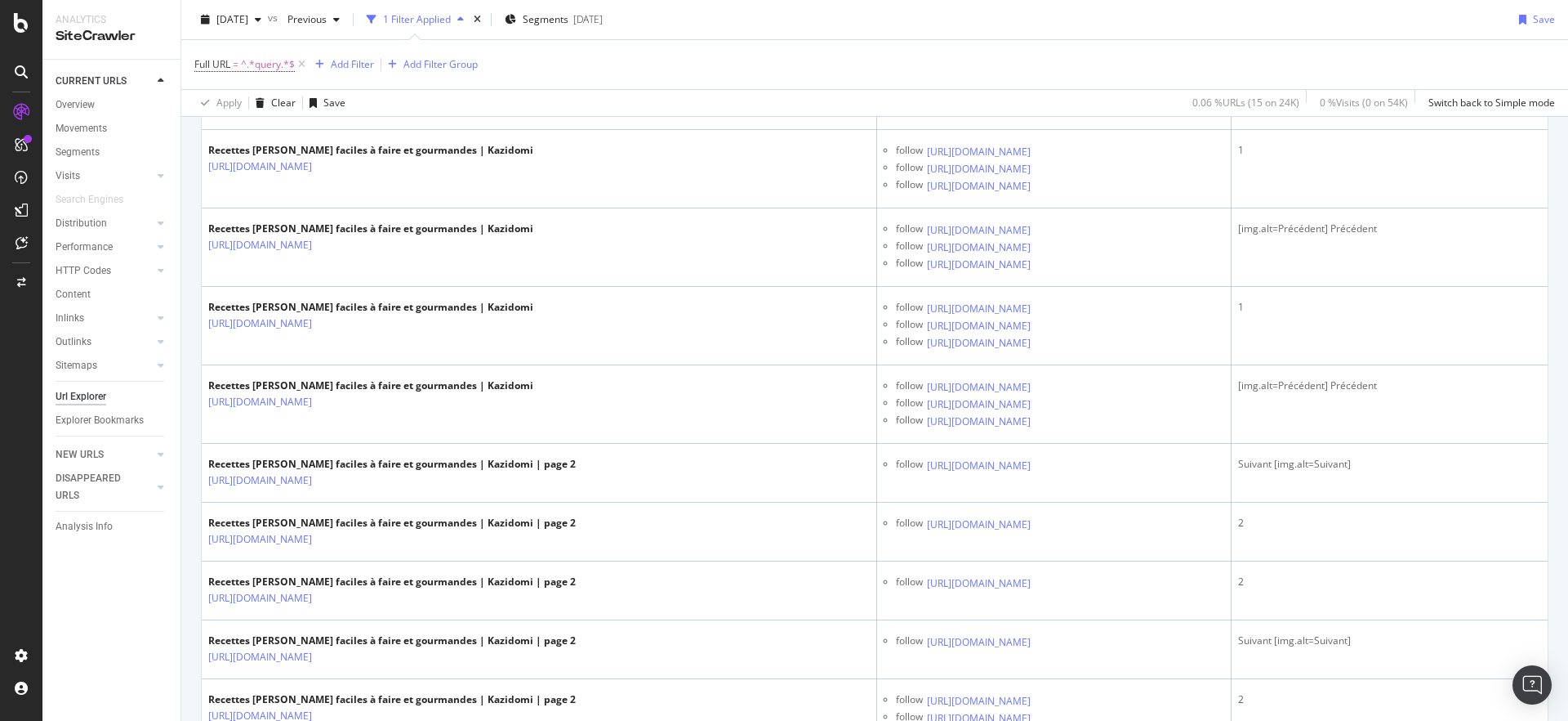
scroll to position [2053, 0]
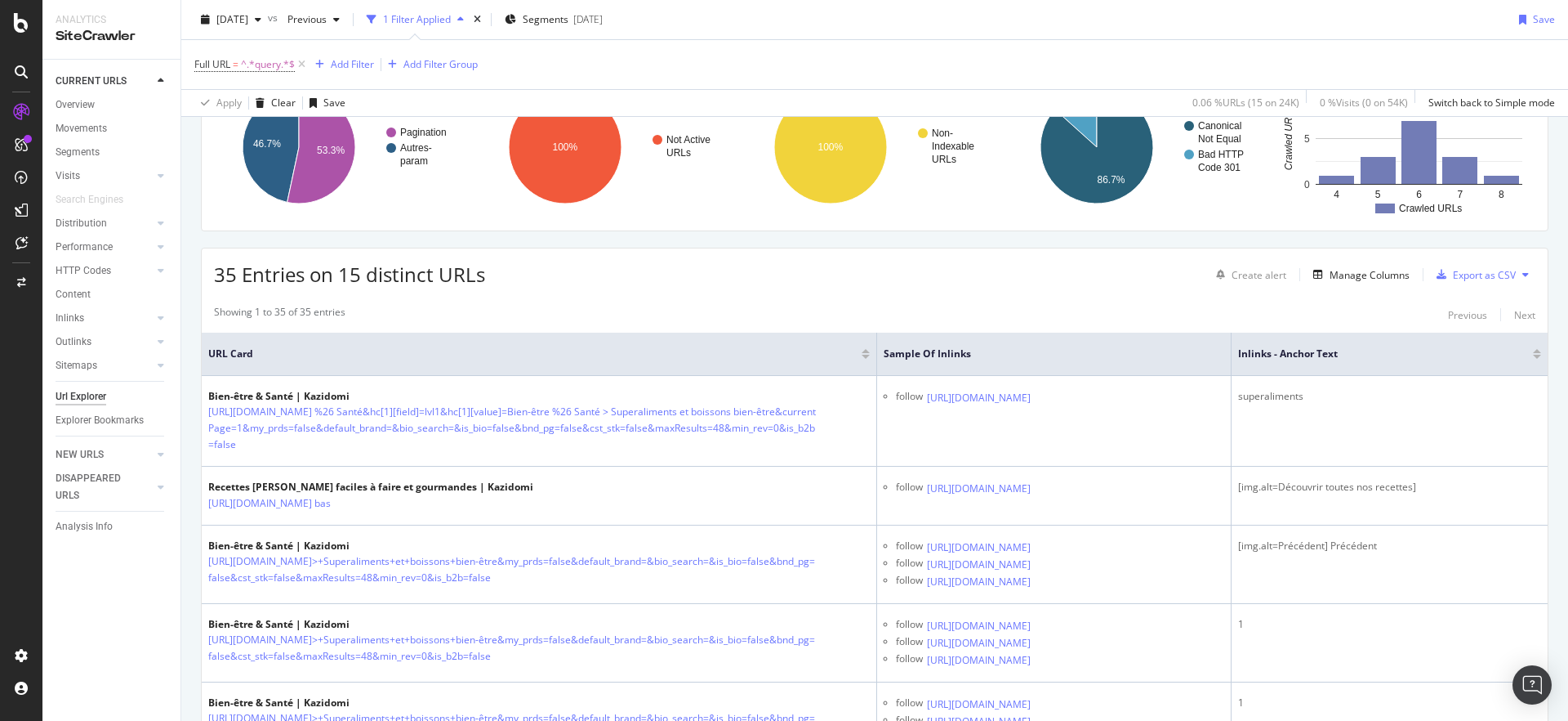
scroll to position [158, 0]
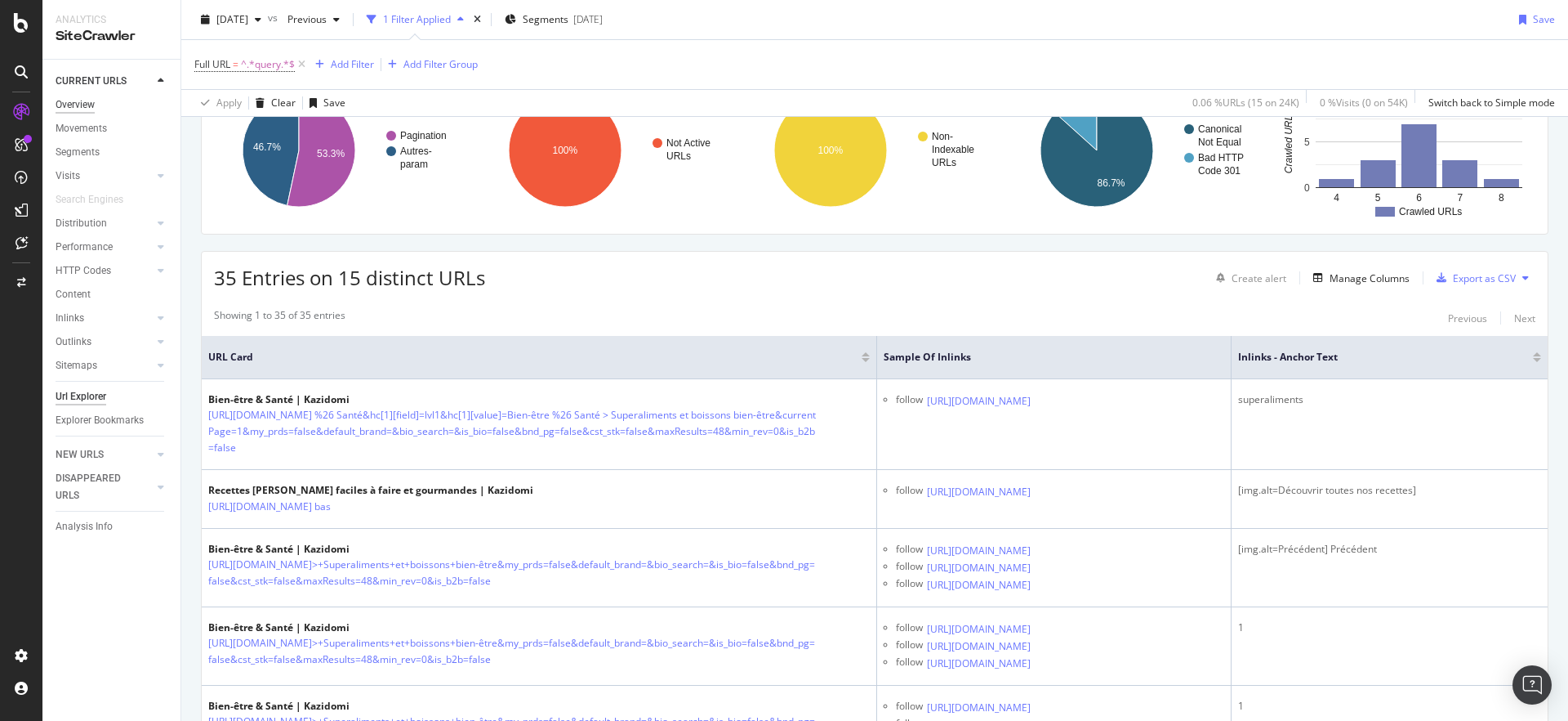
click at [87, 96] on div "Overview" at bounding box center [75, 104] width 40 height 17
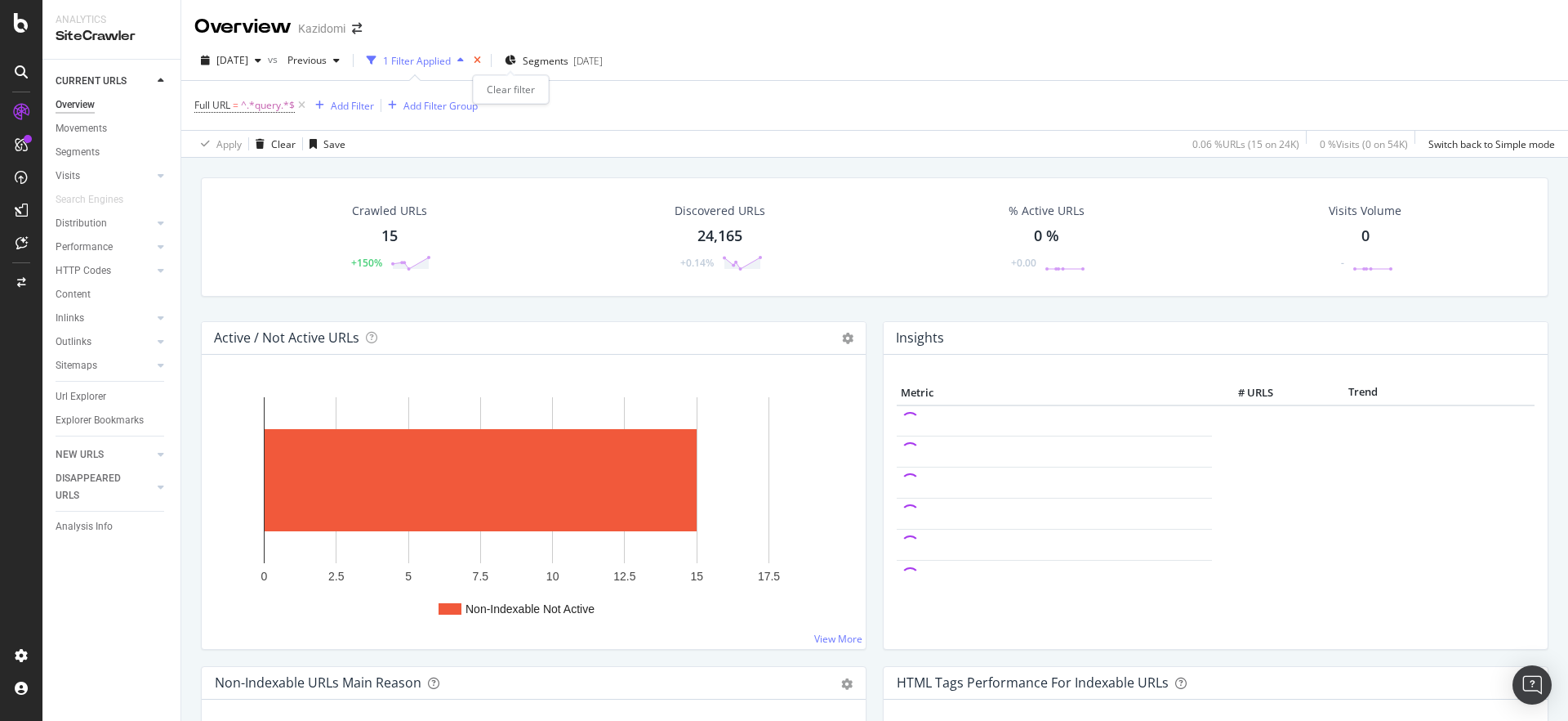
click at [481, 59] on icon "times" at bounding box center [477, 60] width 7 height 10
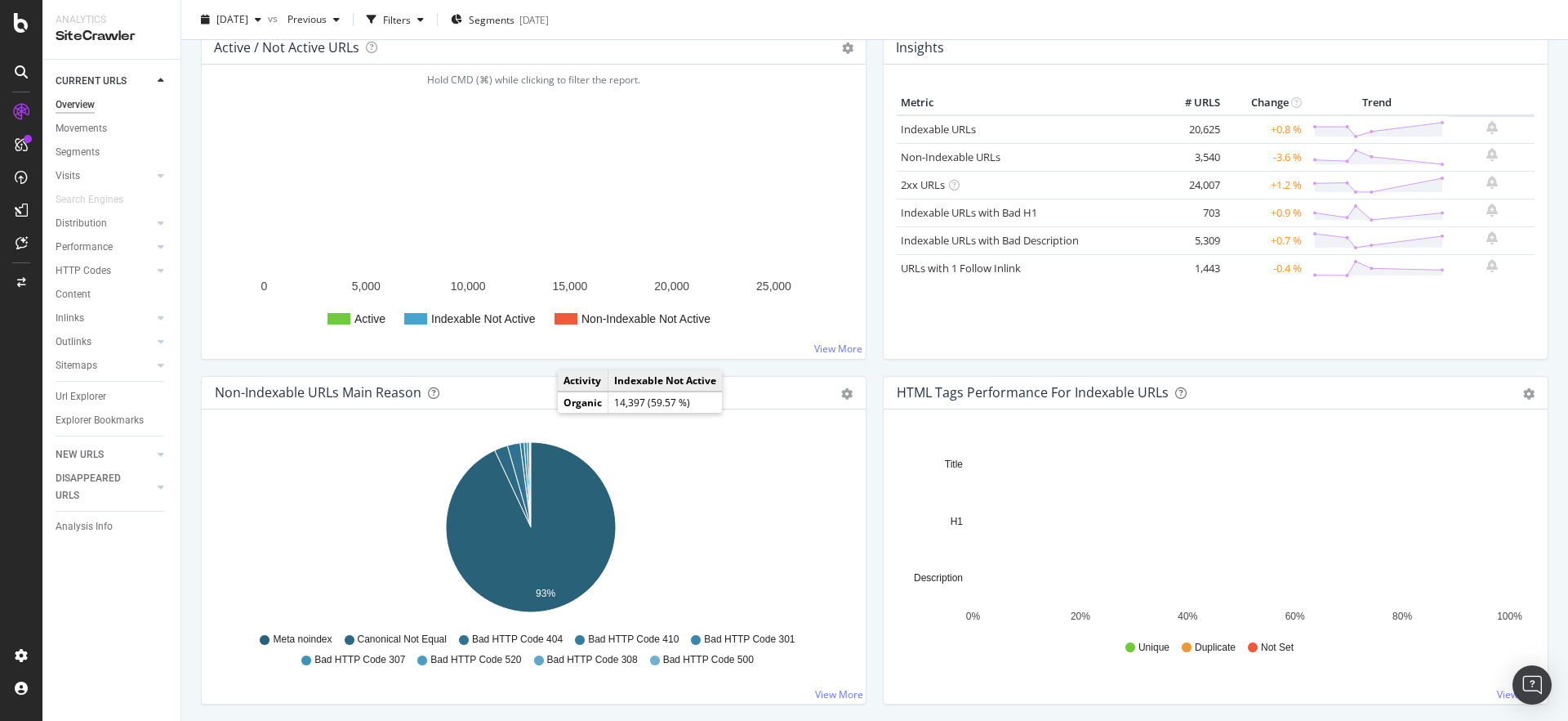
scroll to position [212, 0]
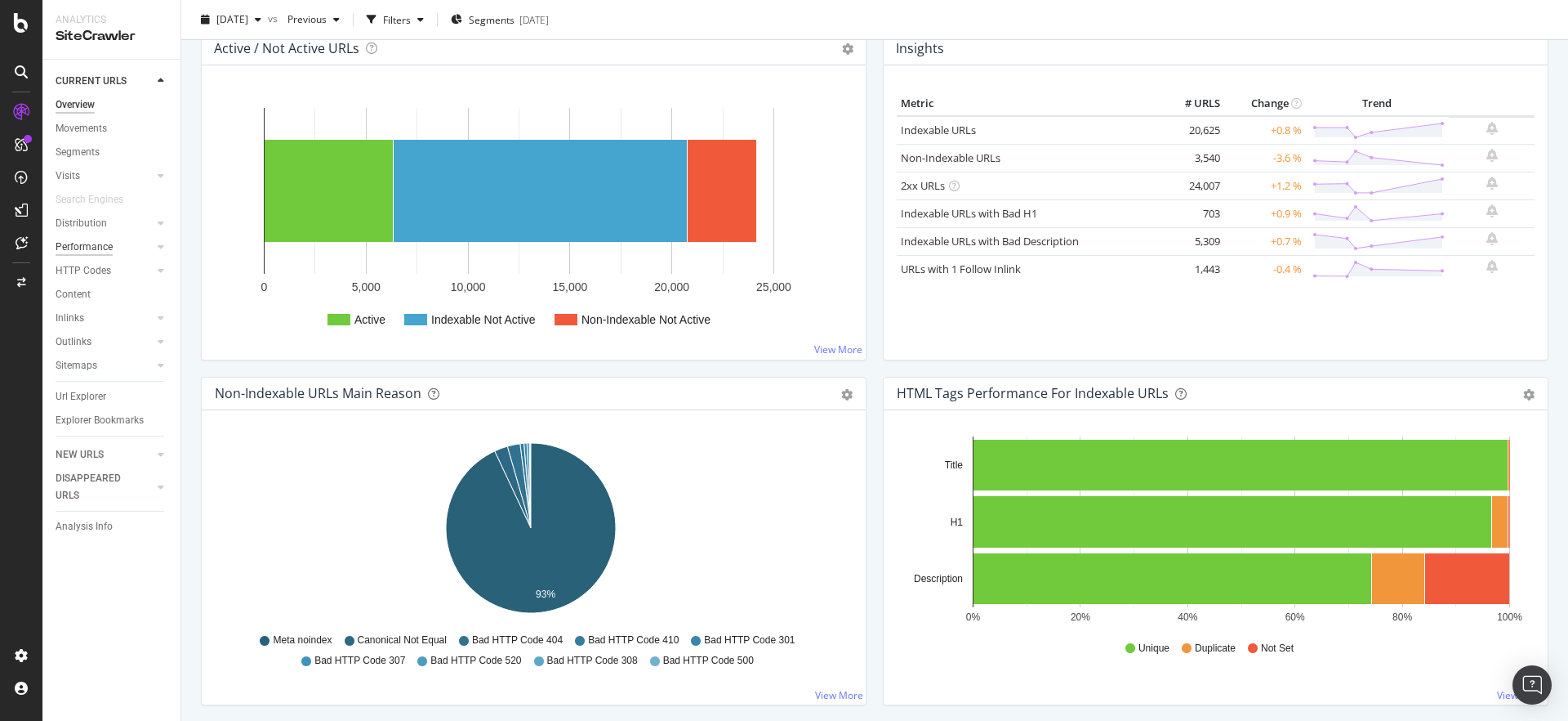
click at [105, 255] on div "Performance" at bounding box center [84, 247] width 57 height 17
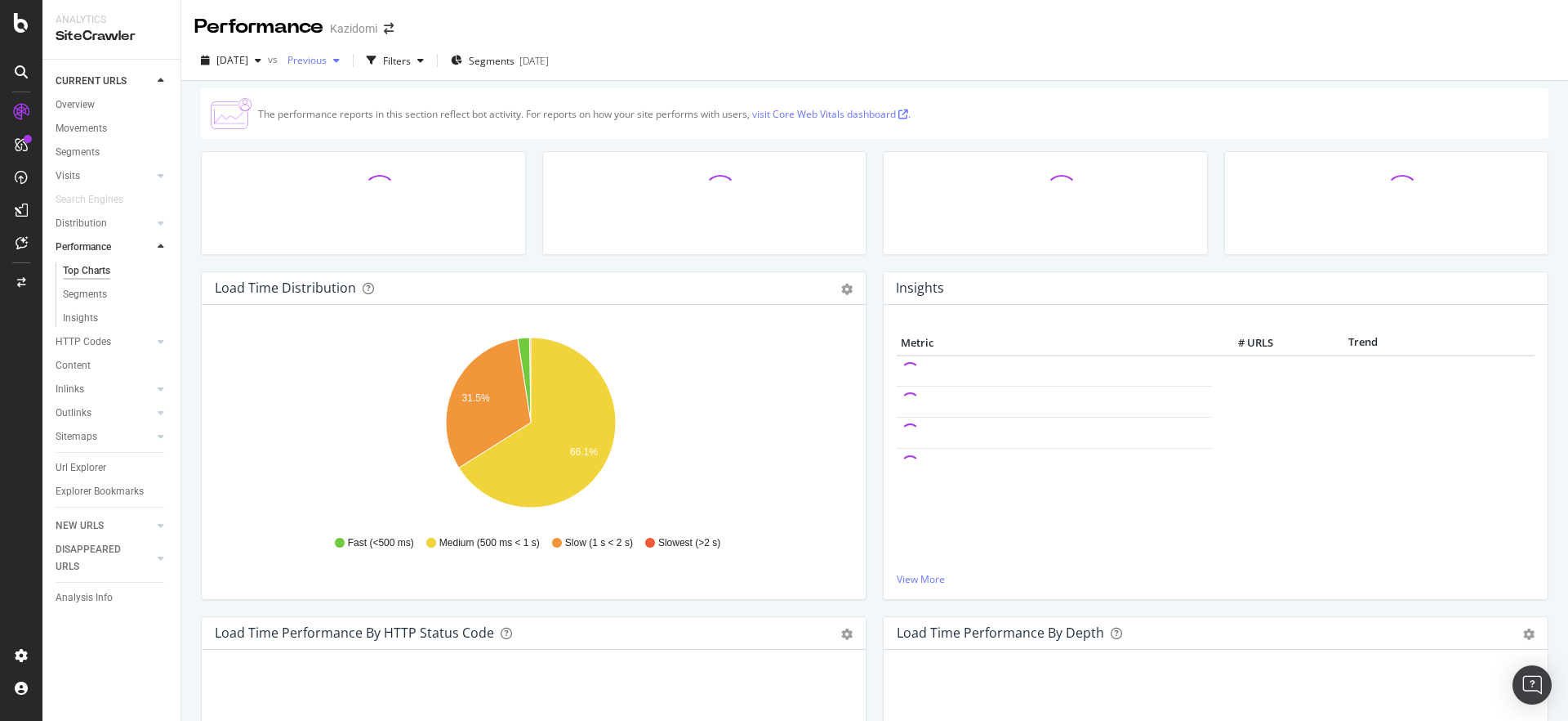
click at [346, 50] on div "Previous" at bounding box center [314, 61] width 65 height 25
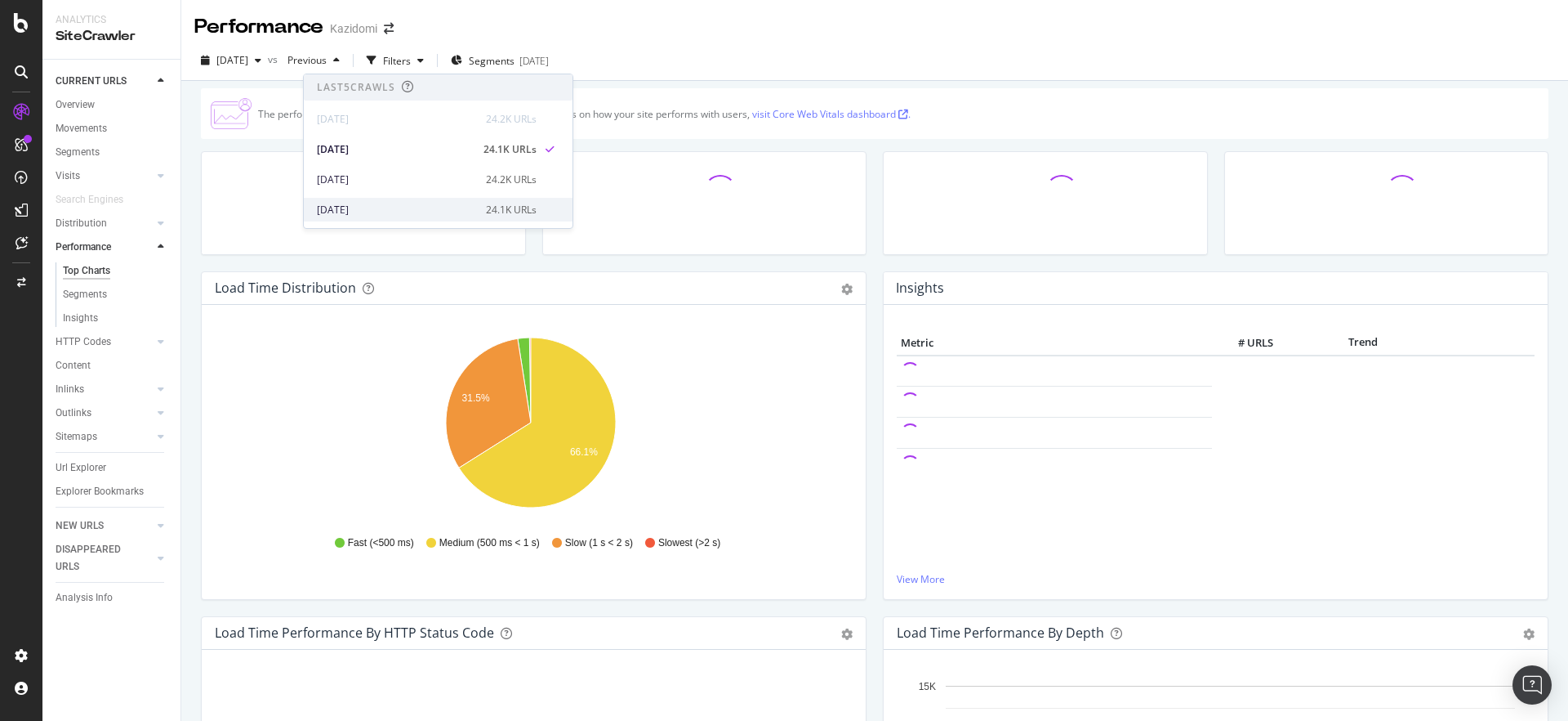
click at [361, 207] on div "[DATE]" at bounding box center [396, 210] width 159 height 15
